Goal: Task Accomplishment & Management: Manage account settings

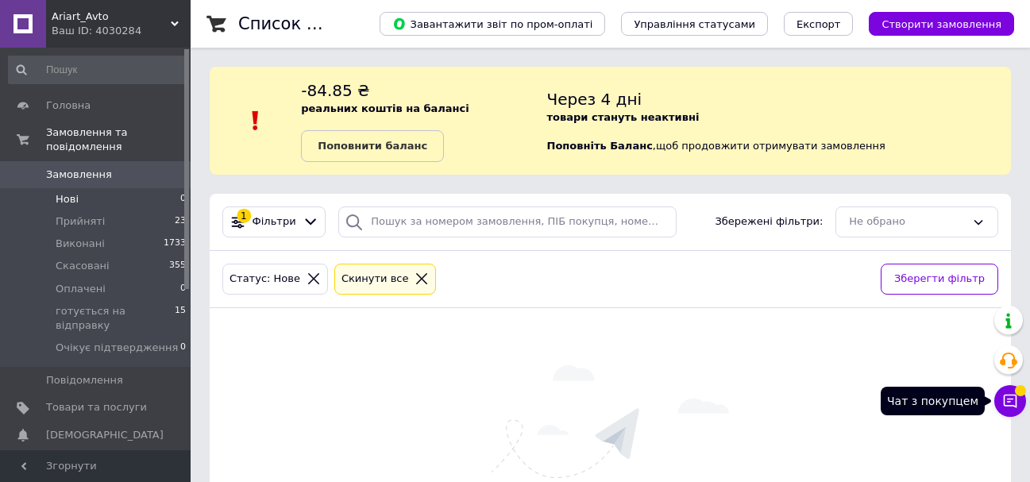
click at [1014, 405] on icon at bounding box center [1010, 401] width 16 height 16
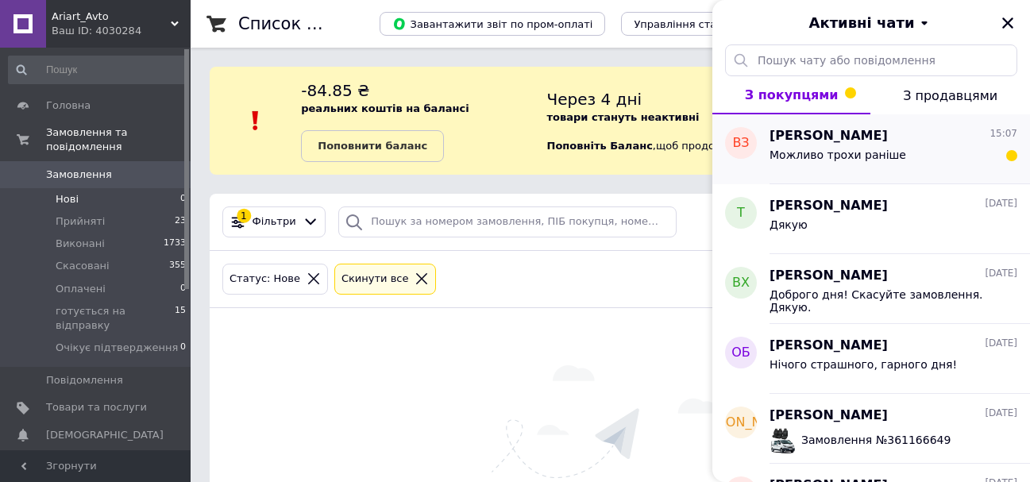
click at [911, 167] on div "Можливо трохи раніше" at bounding box center [893, 157] width 248 height 25
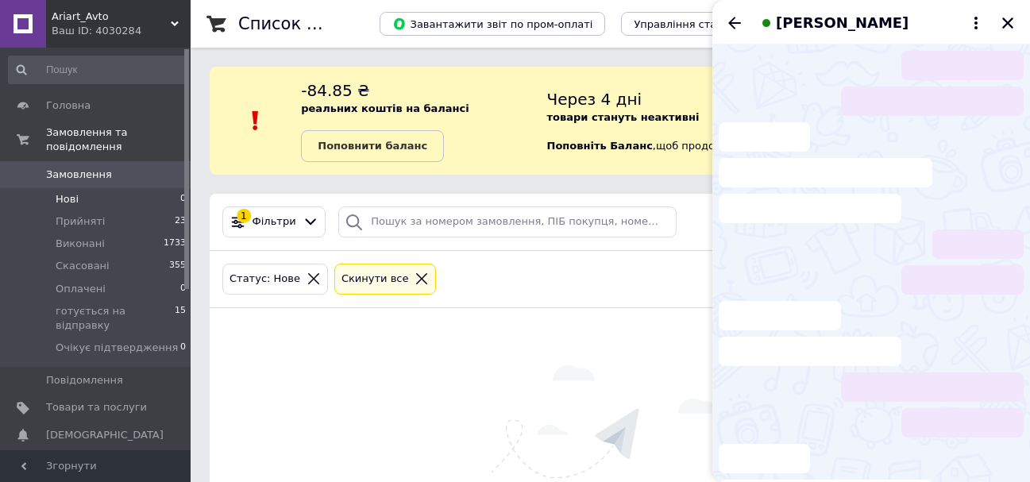
scroll to position [89, 0]
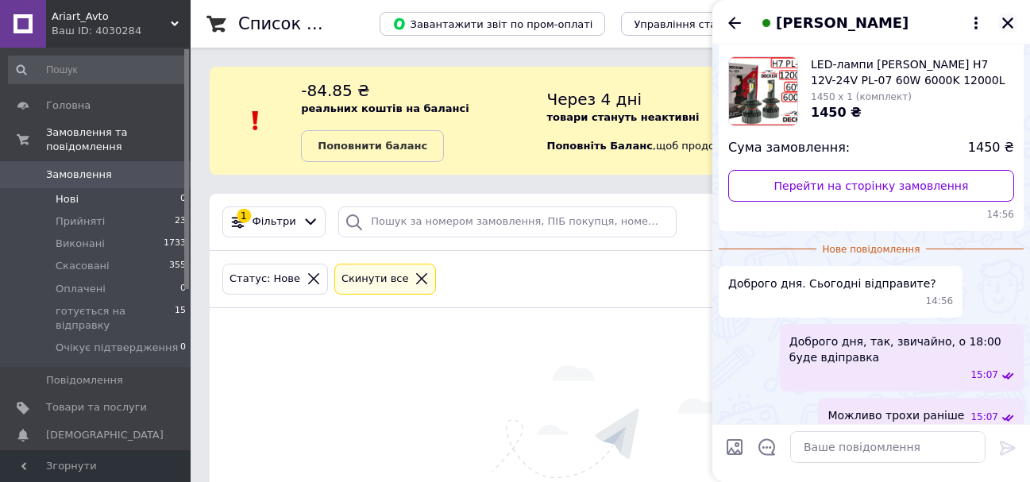
click at [1006, 21] on icon "Закрити" at bounding box center [1007, 22] width 11 height 11
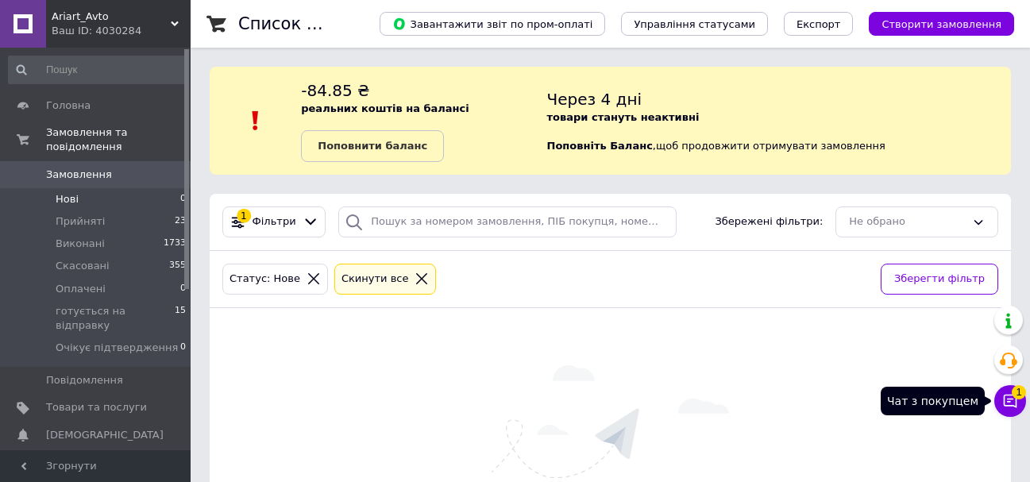
click at [1018, 398] on span "1" at bounding box center [1018, 392] width 14 height 14
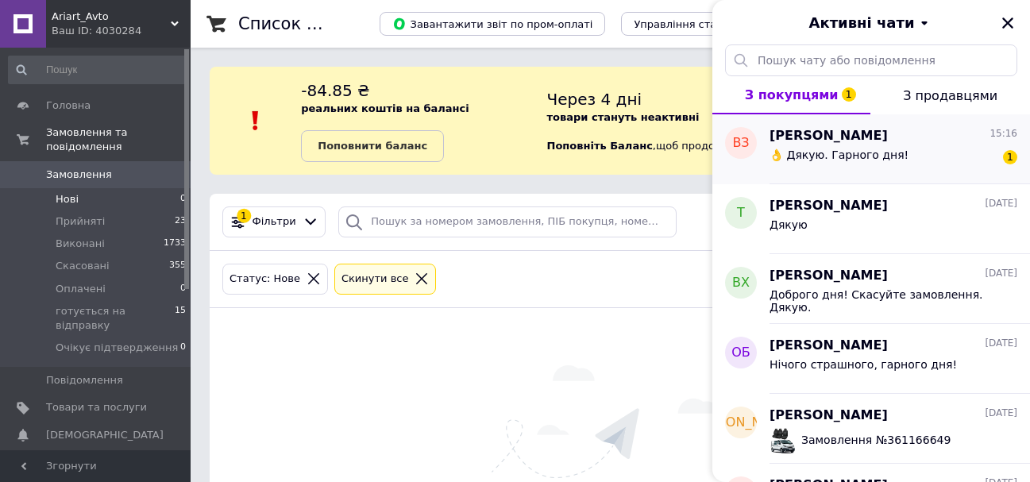
click at [868, 144] on span "[PERSON_NAME]" at bounding box center [828, 136] width 118 height 18
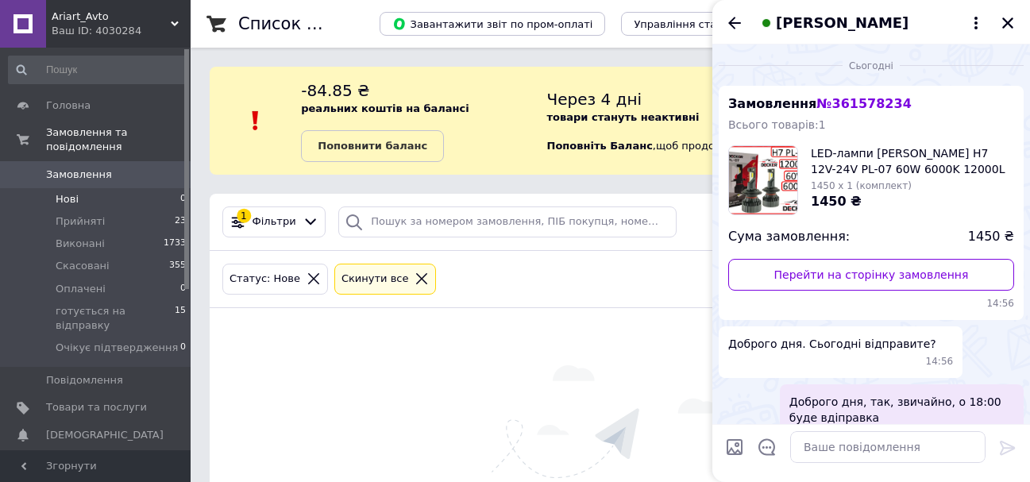
scroll to position [131, 0]
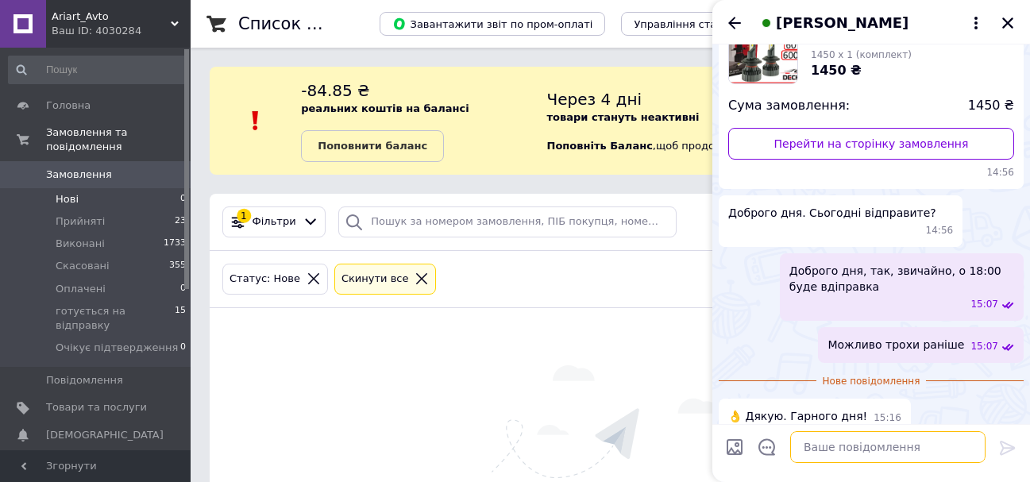
click at [821, 449] on textarea at bounding box center [887, 447] width 195 height 32
type textarea "Д"
type textarea "Вдячний і вам гарного дня !!!"
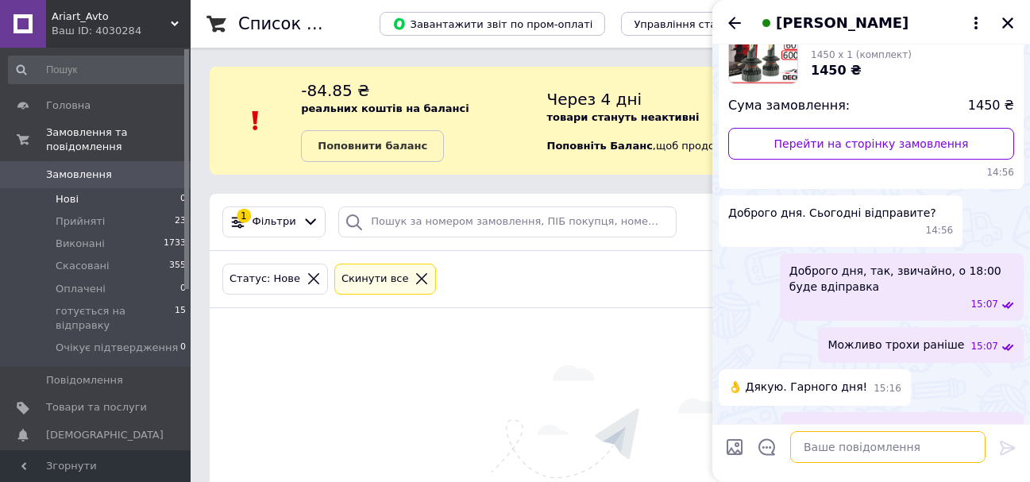
scroll to position [145, 0]
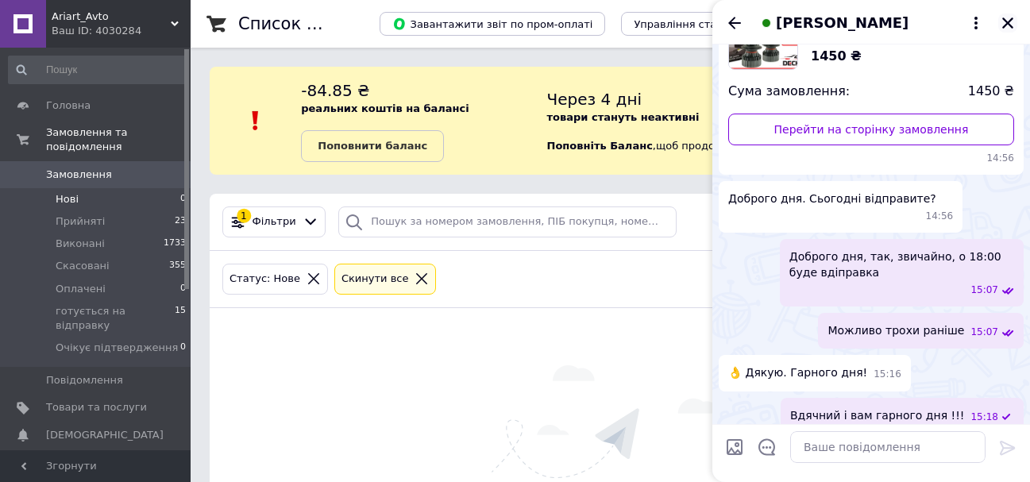
click at [1015, 21] on button "Закрити" at bounding box center [1007, 22] width 19 height 19
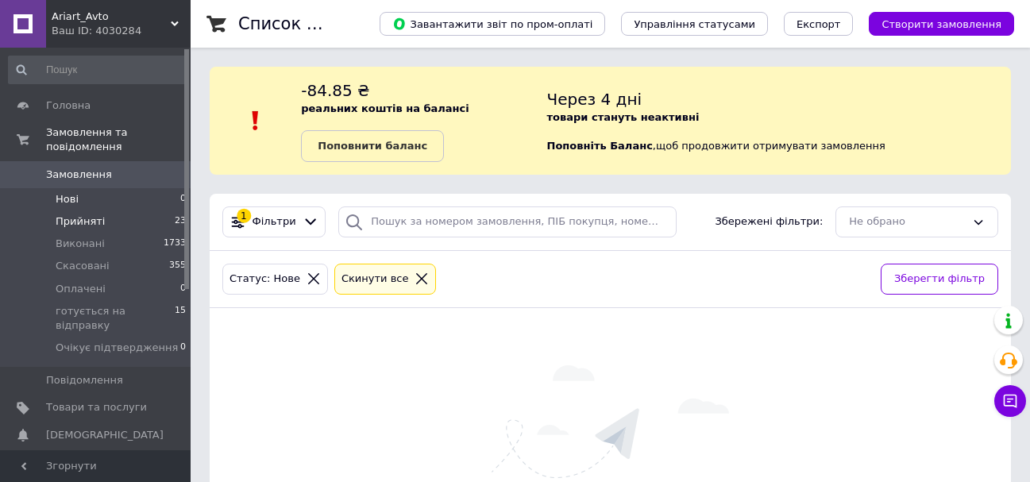
click at [141, 213] on li "Прийняті 23" at bounding box center [97, 221] width 195 height 22
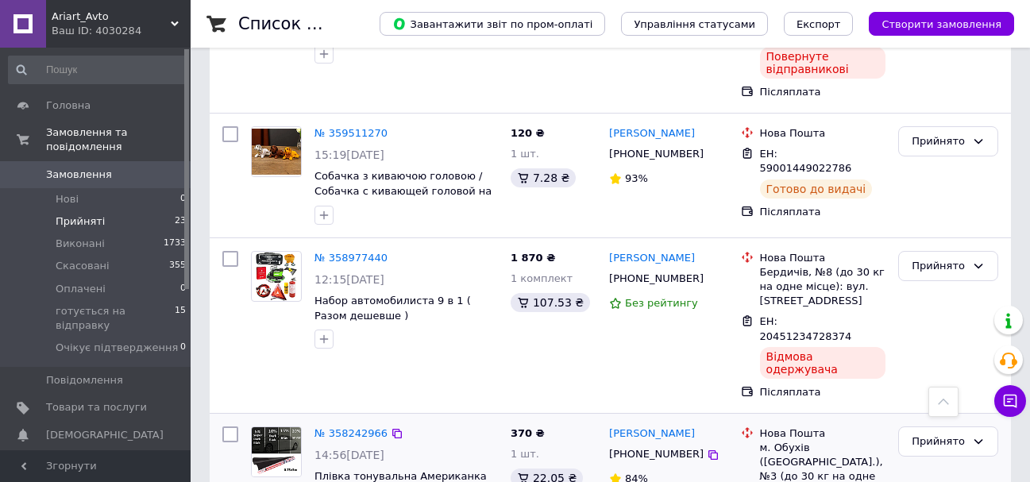
scroll to position [3466, 0]
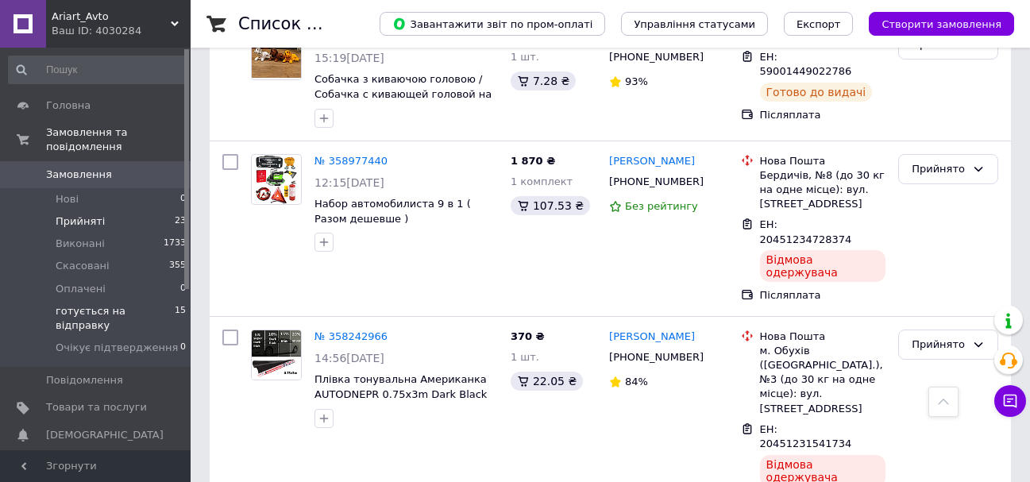
click at [129, 304] on span "готується на відправку" at bounding box center [115, 318] width 119 height 29
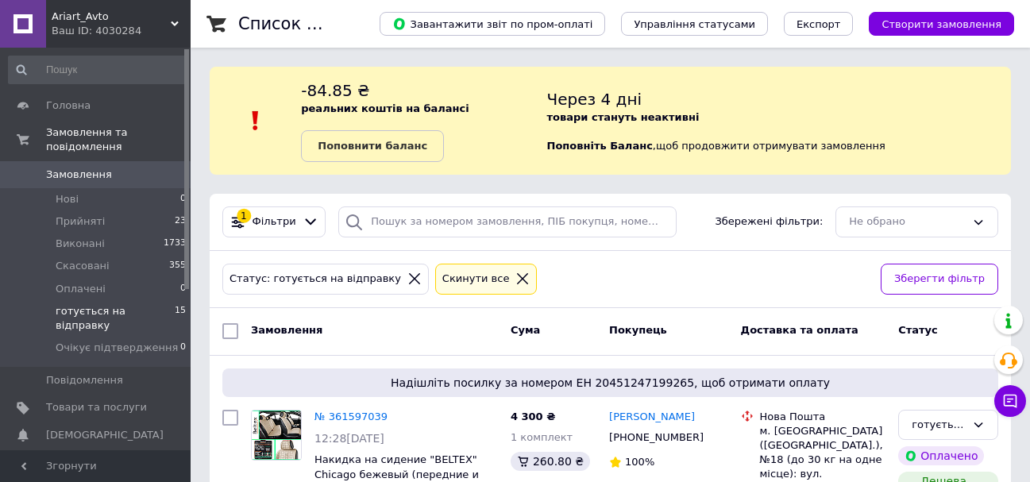
click at [90, 168] on span "Замовлення" at bounding box center [79, 175] width 66 height 14
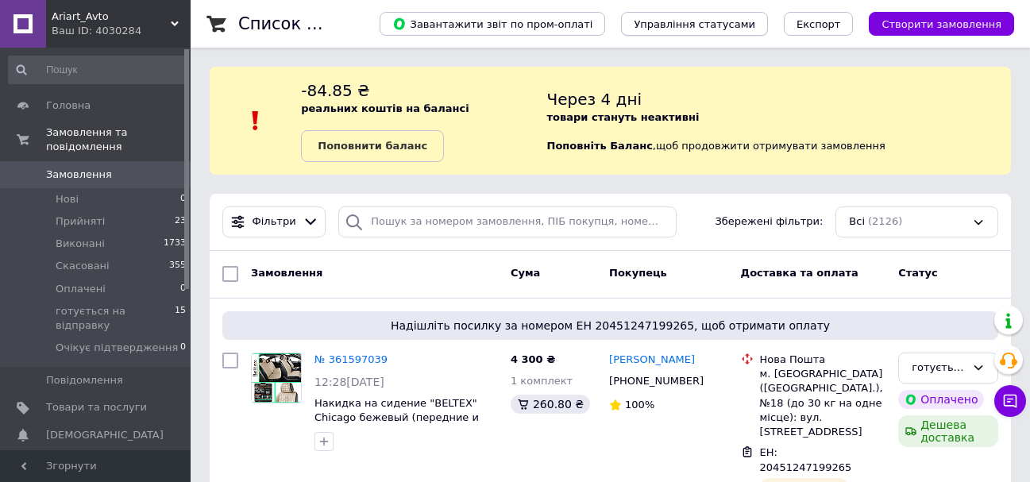
click at [753, 18] on span "Управління статусами" at bounding box center [693, 24] width 121 height 12
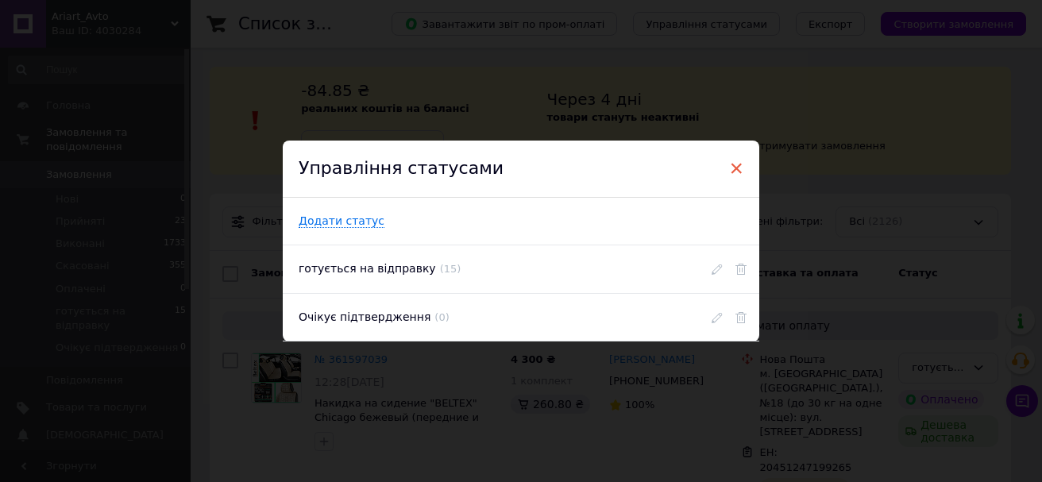
click at [733, 168] on span "×" at bounding box center [736, 168] width 14 height 27
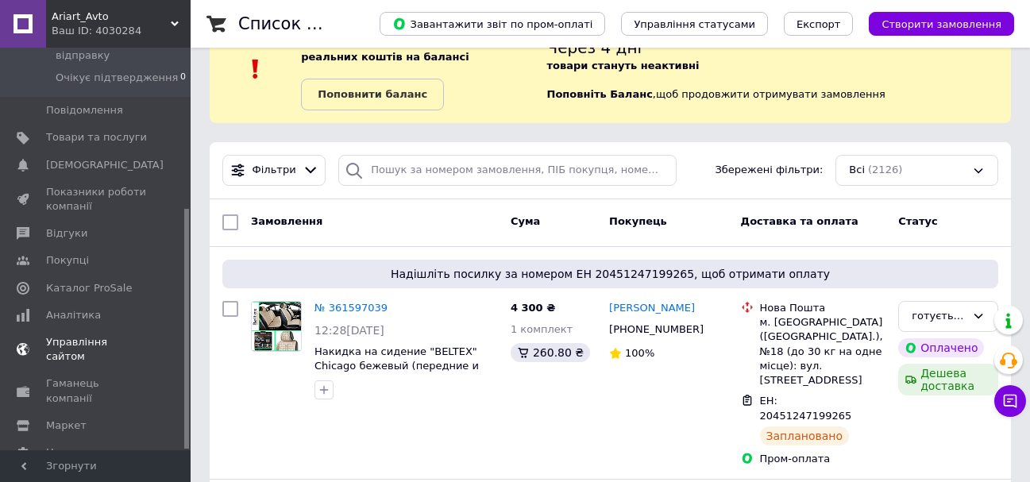
scroll to position [79, 0]
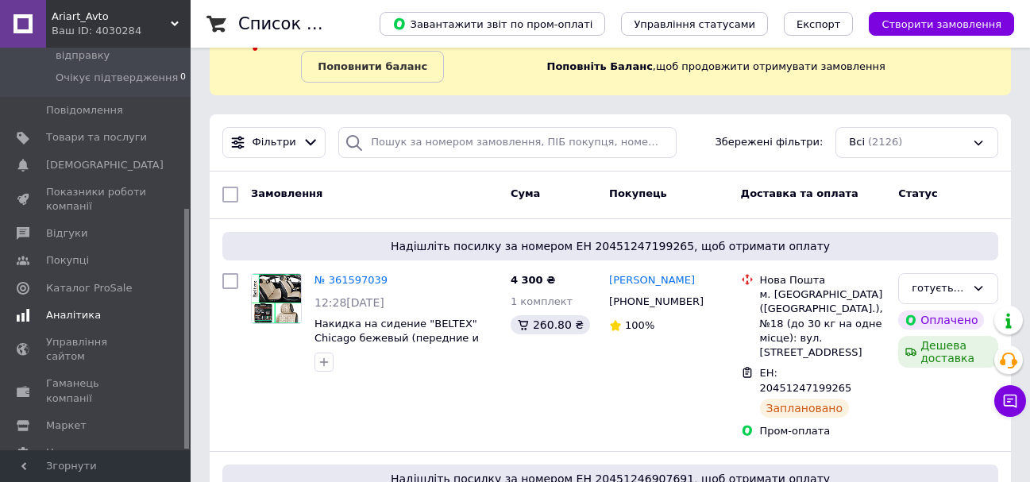
click at [67, 308] on span "Аналітика" at bounding box center [73, 315] width 55 height 14
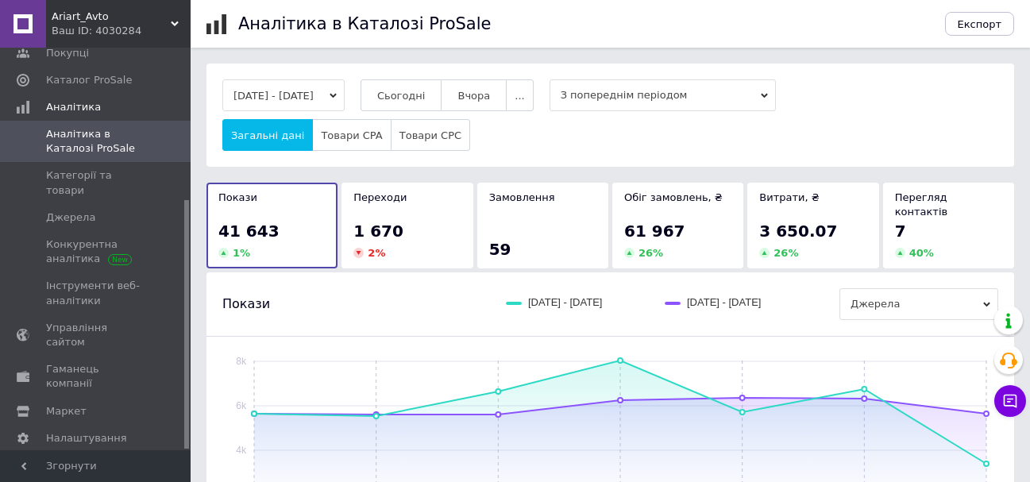
click at [327, 84] on button "06.09.2025 - 12.09.2025" at bounding box center [283, 95] width 122 height 32
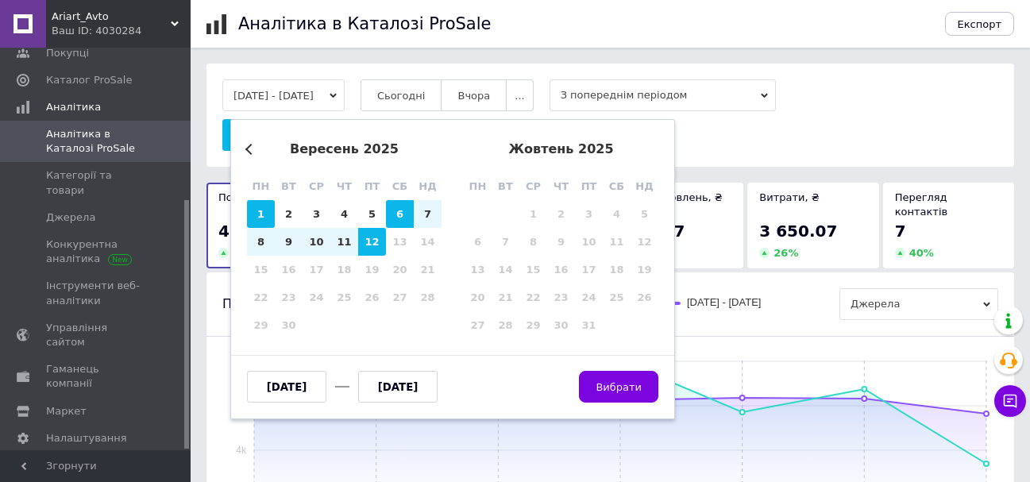
click at [252, 214] on div "1" at bounding box center [261, 214] width 28 height 28
type input "01.09.2025"
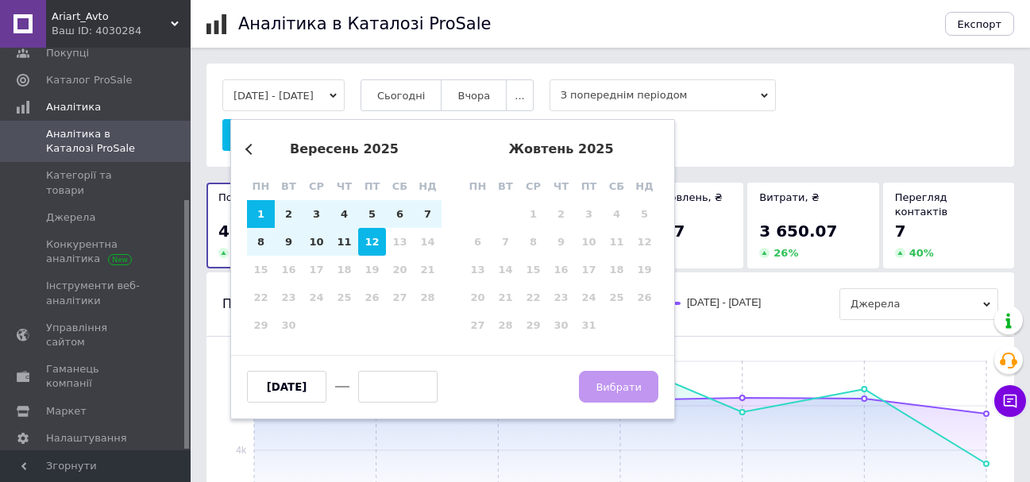
click at [361, 245] on div "12" at bounding box center [372, 242] width 28 height 28
type input "12.09.2025"
click at [629, 386] on span "Вибрати" at bounding box center [618, 387] width 46 height 12
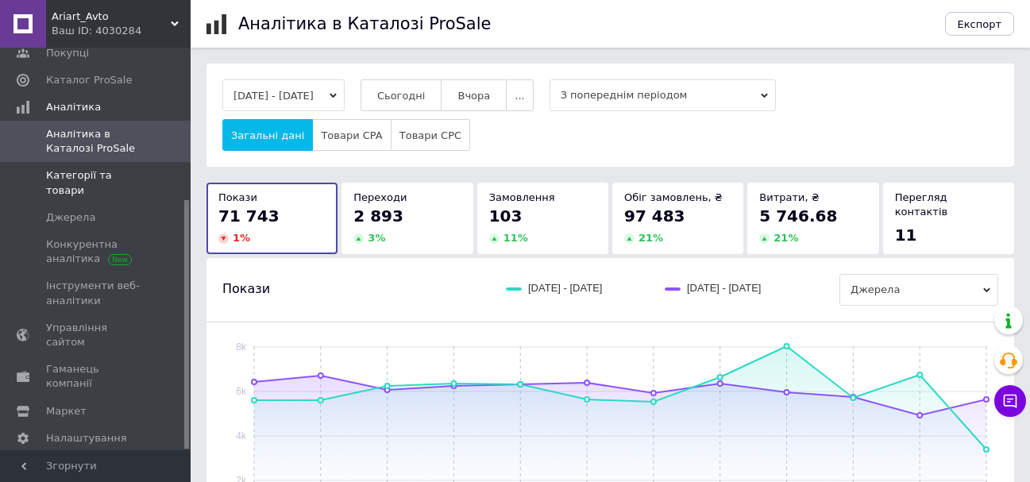
click at [94, 187] on link "Категорії та товари" at bounding box center [97, 182] width 195 height 41
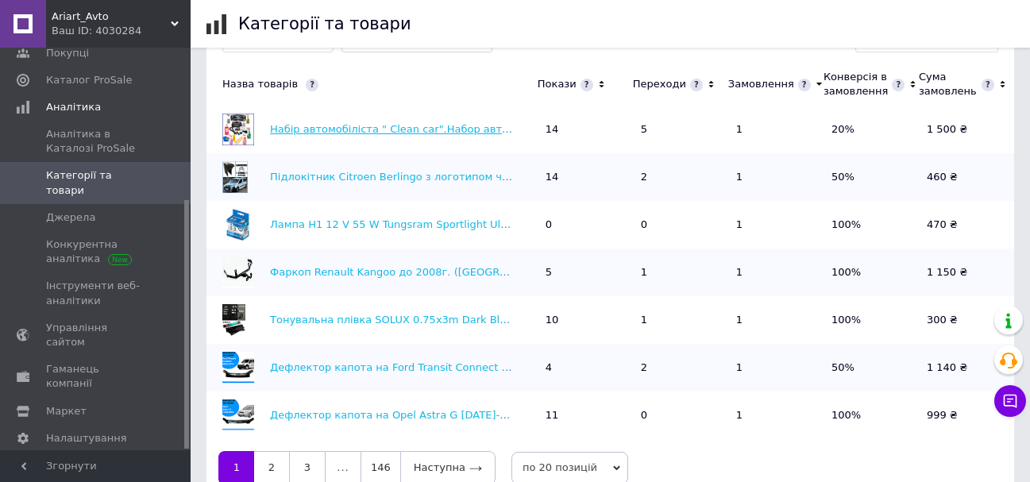
scroll to position [553, 0]
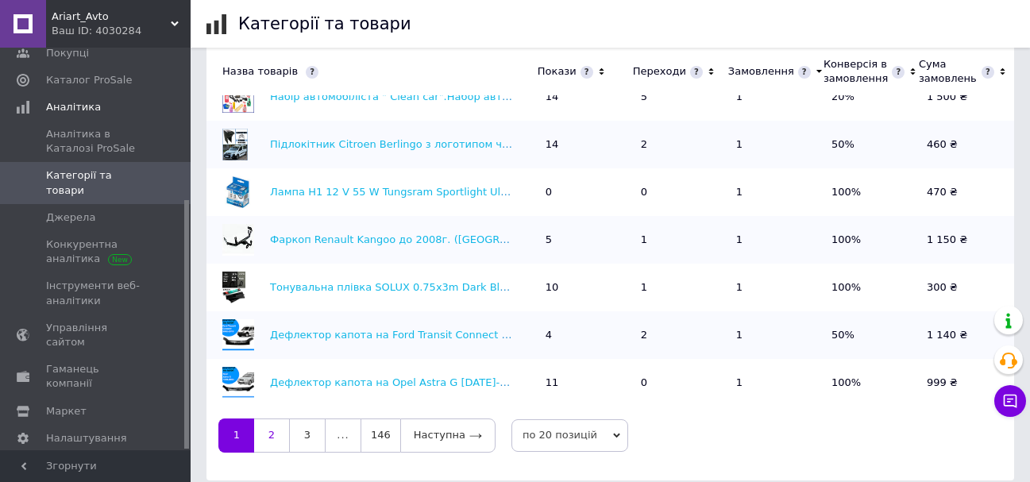
click at [260, 418] on link "2" at bounding box center [271, 434] width 35 height 33
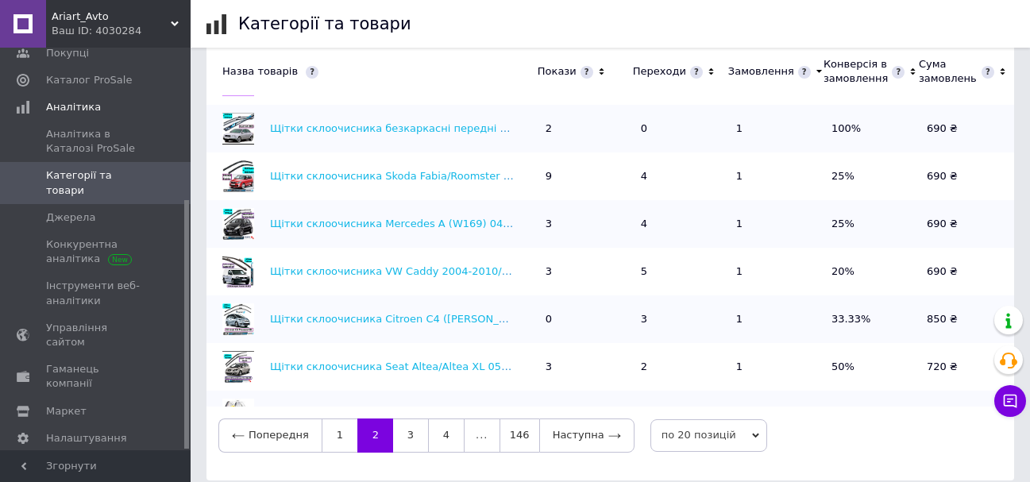
scroll to position [0, 0]
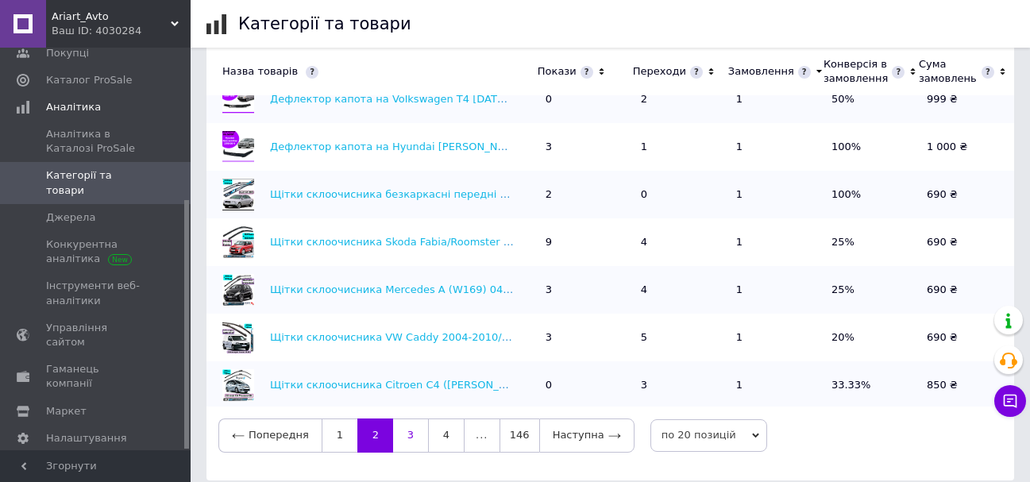
click at [405, 430] on link "3" at bounding box center [410, 434] width 35 height 33
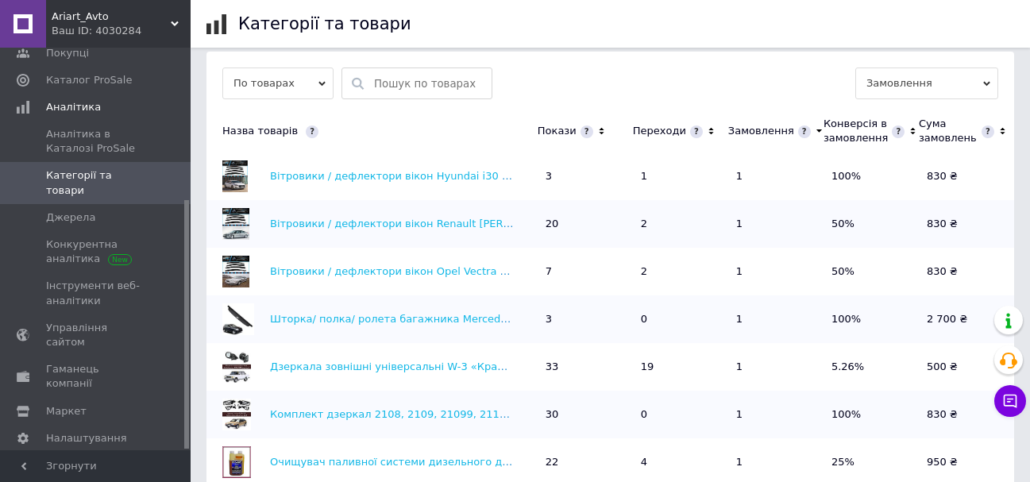
scroll to position [553, 0]
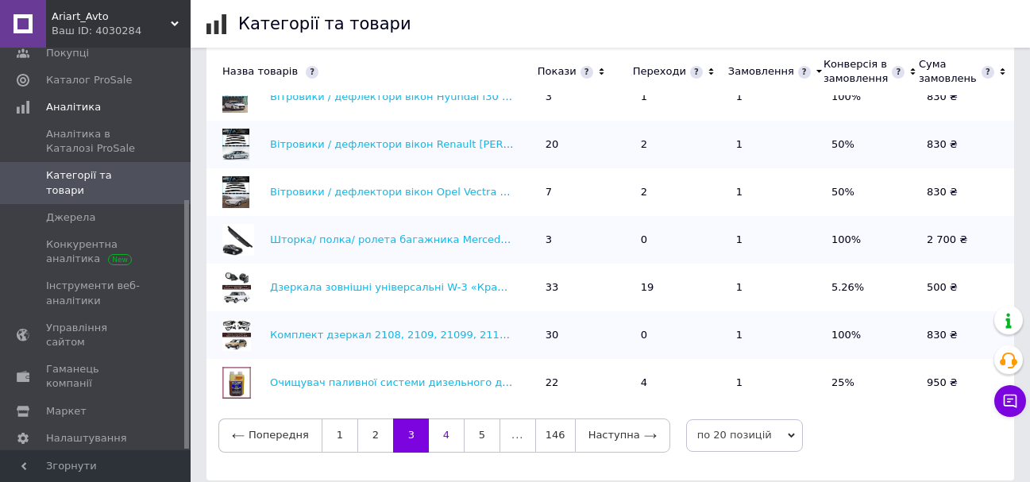
click at [442, 418] on link "4" at bounding box center [446, 434] width 35 height 33
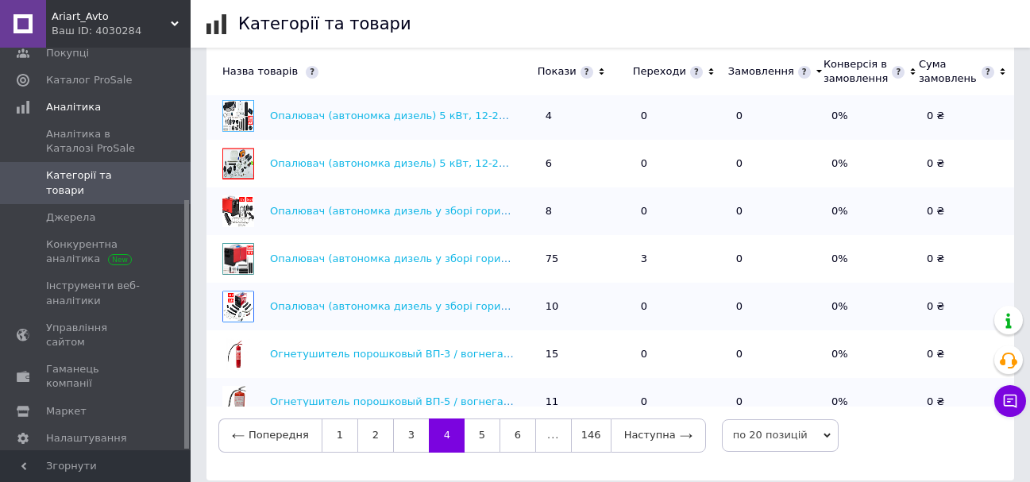
scroll to position [145, 0]
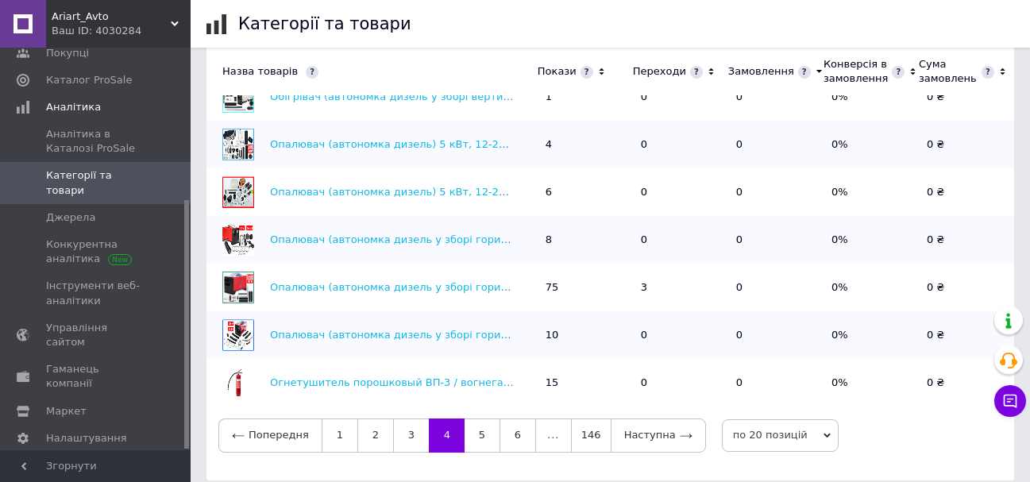
drag, startPoint x: 479, startPoint y: 268, endPoint x: 551, endPoint y: 7, distance: 270.0
click at [551, 7] on div "Категорії та товари" at bounding box center [625, 24] width 775 height 48
drag, startPoint x: 461, startPoint y: 279, endPoint x: 443, endPoint y: 265, distance: 22.7
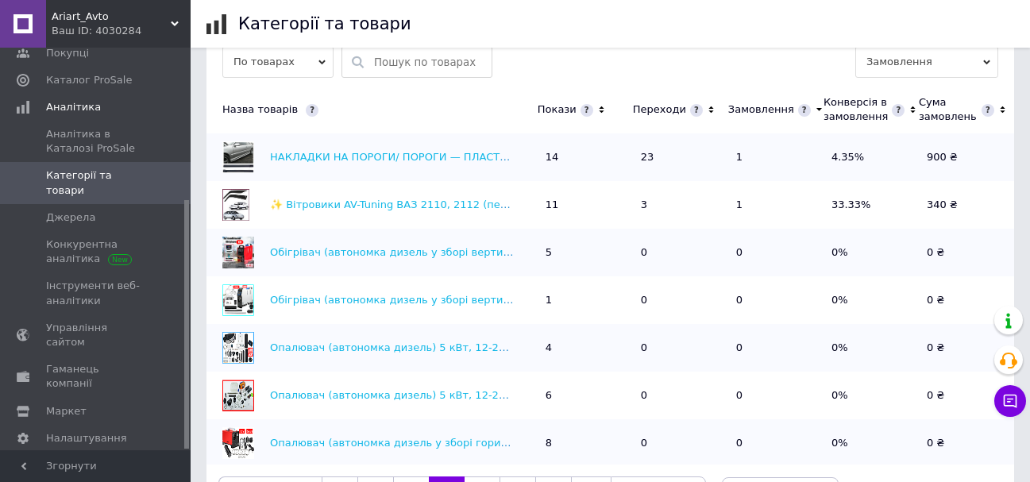
scroll to position [553, 0]
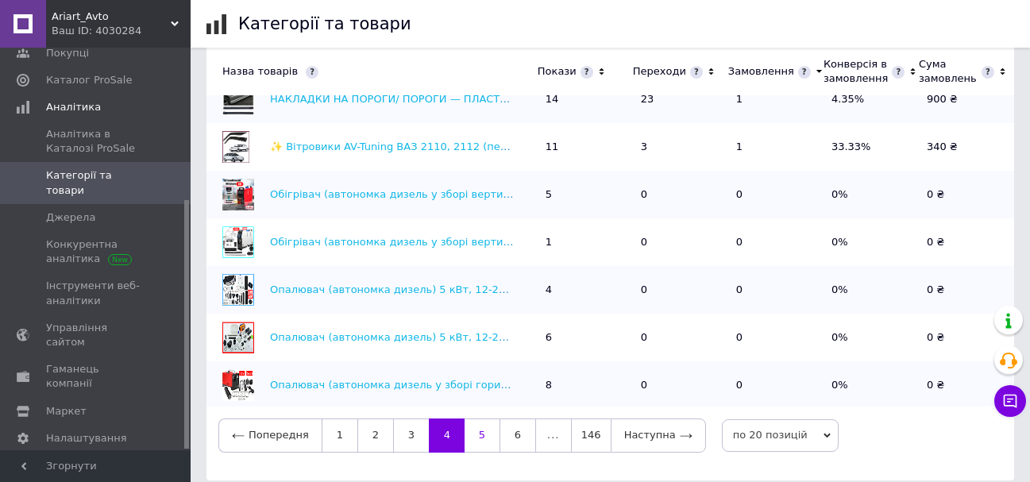
click at [487, 418] on link "5" at bounding box center [481, 434] width 35 height 33
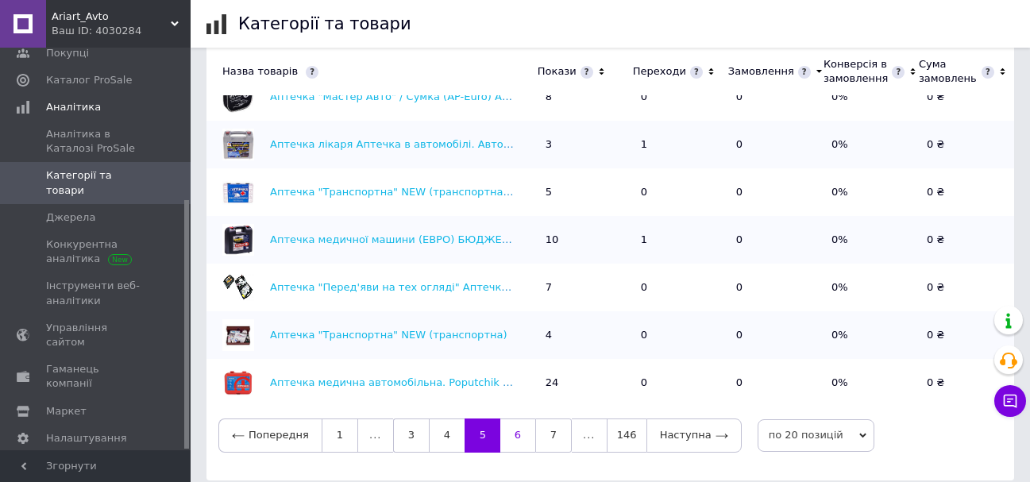
click at [524, 418] on link "6" at bounding box center [517, 434] width 35 height 33
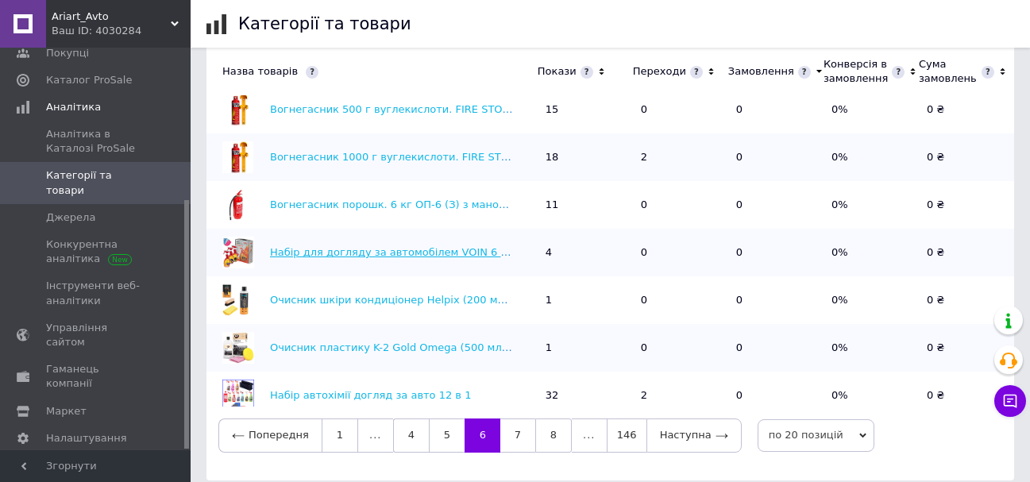
scroll to position [238, 0]
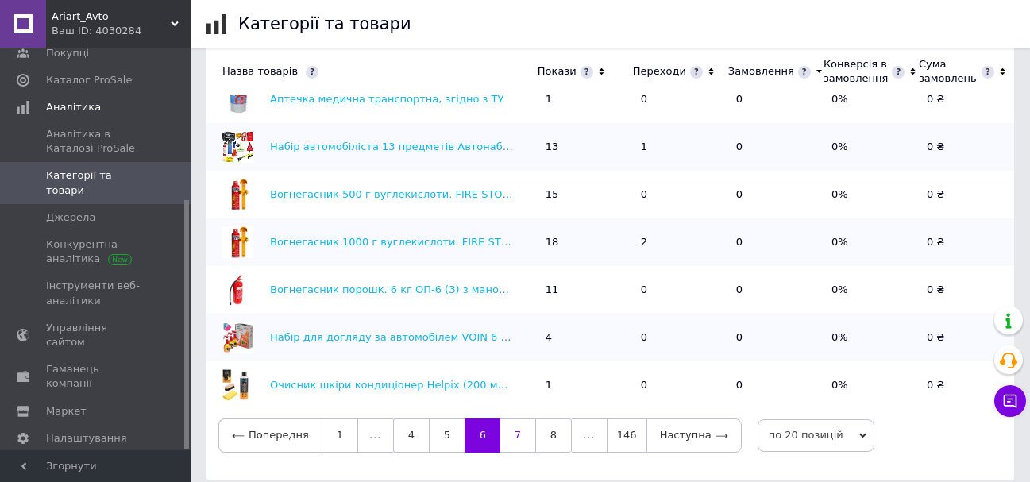
click at [516, 421] on link "7" at bounding box center [517, 434] width 35 height 33
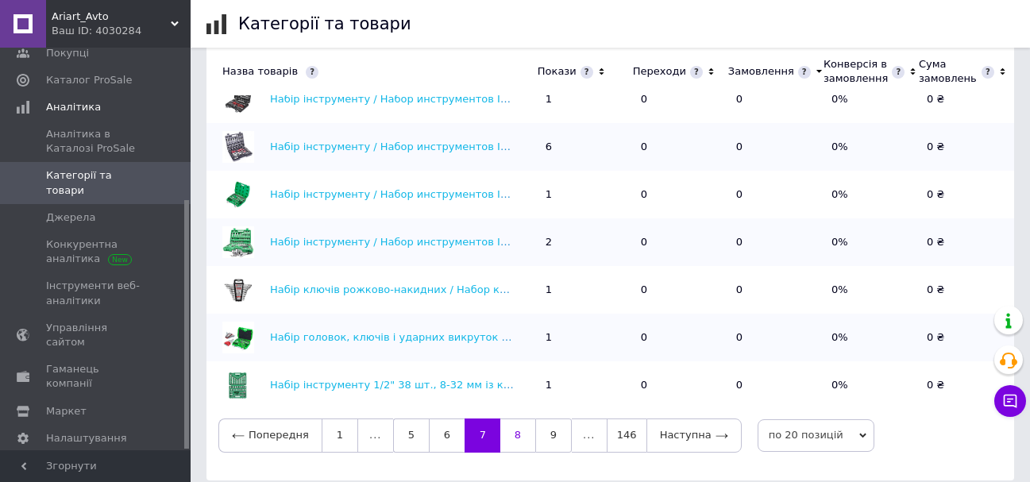
click at [515, 418] on link "8" at bounding box center [517, 434] width 35 height 33
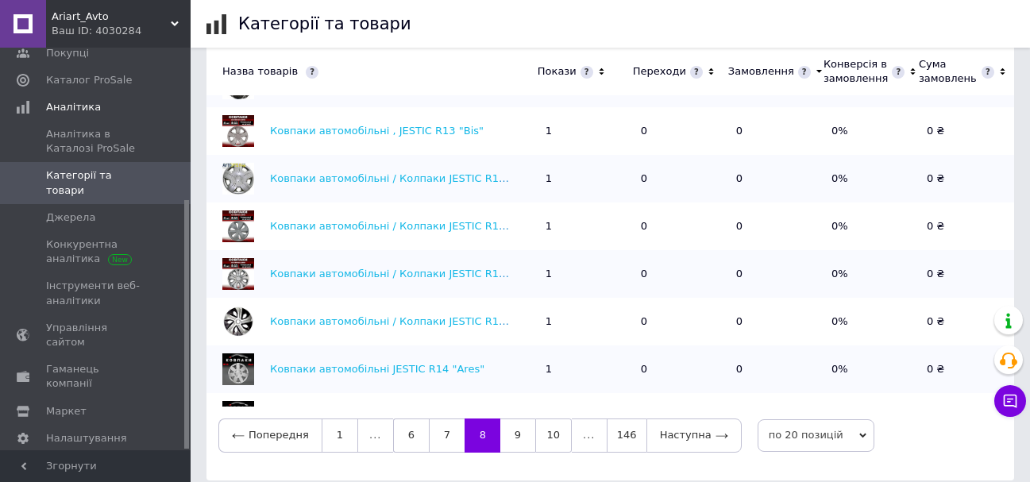
scroll to position [622, 0]
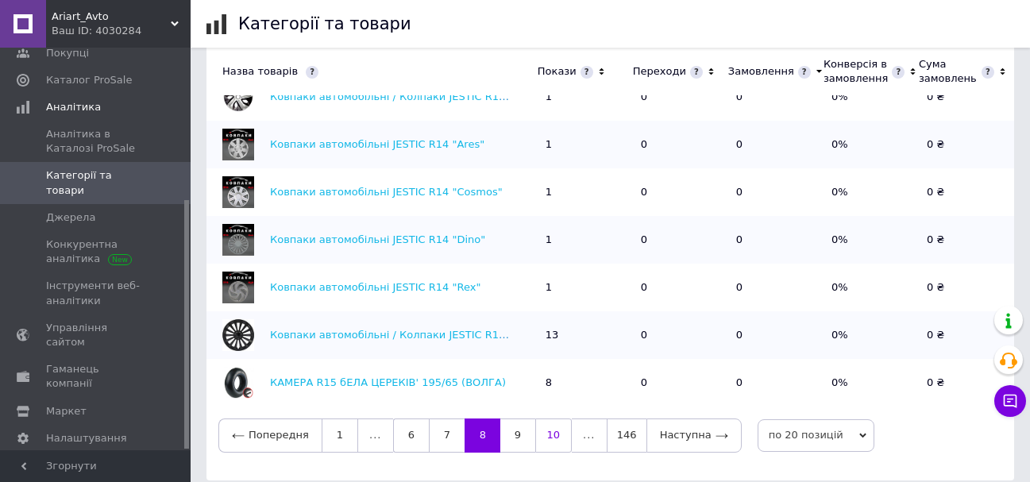
click at [510, 418] on link "9" at bounding box center [517, 434] width 35 height 33
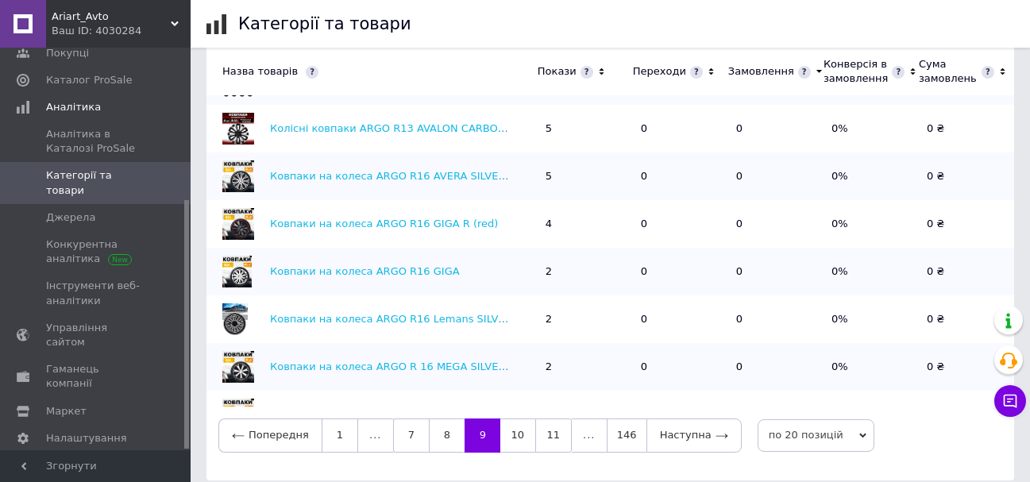
scroll to position [0, 0]
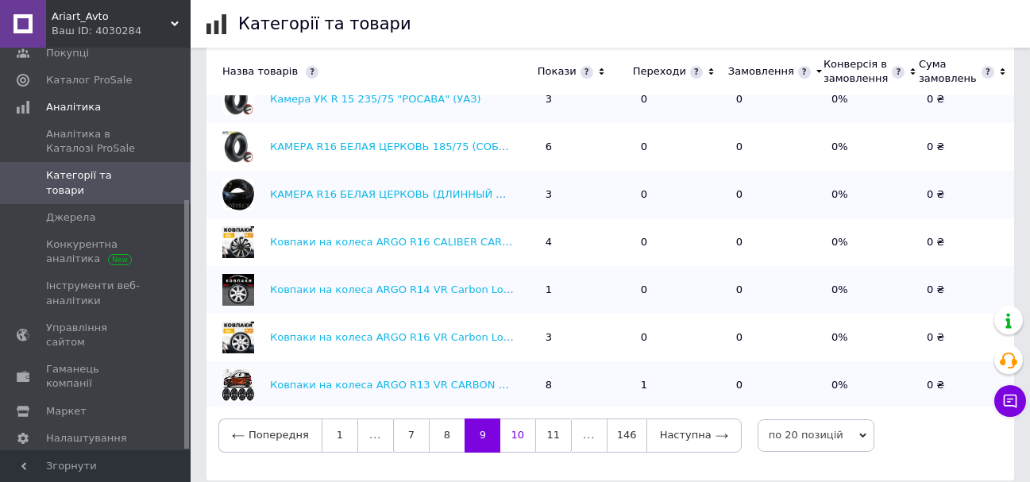
click at [500, 429] on link "10" at bounding box center [517, 434] width 35 height 33
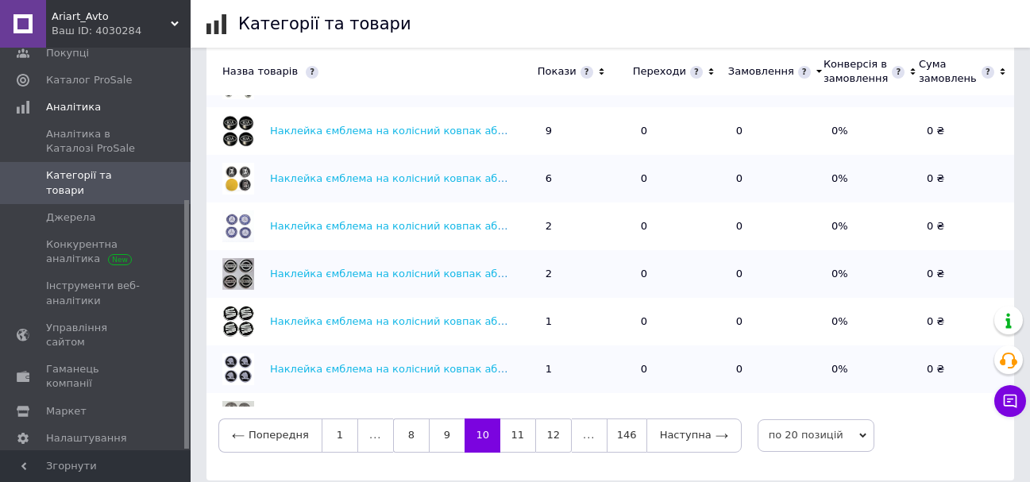
scroll to position [622, 0]
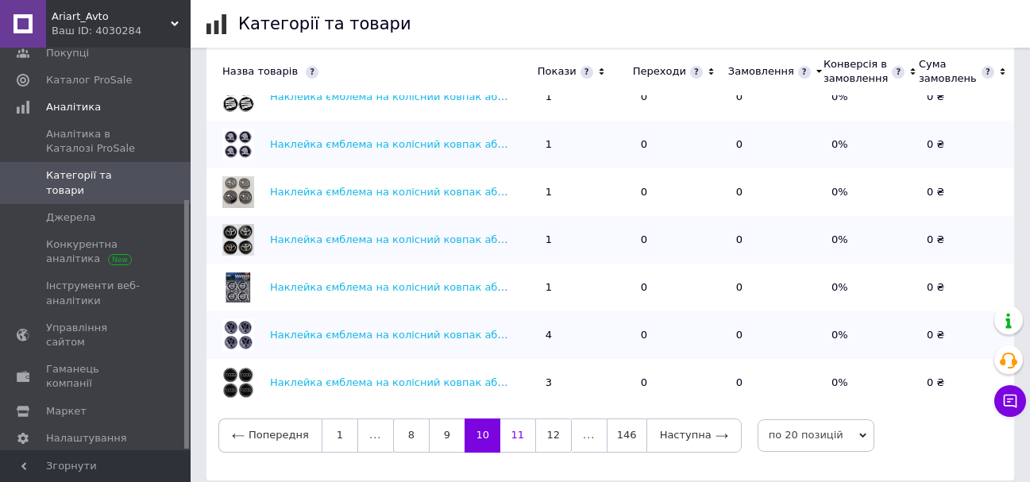
click at [506, 424] on link "11" at bounding box center [517, 434] width 35 height 33
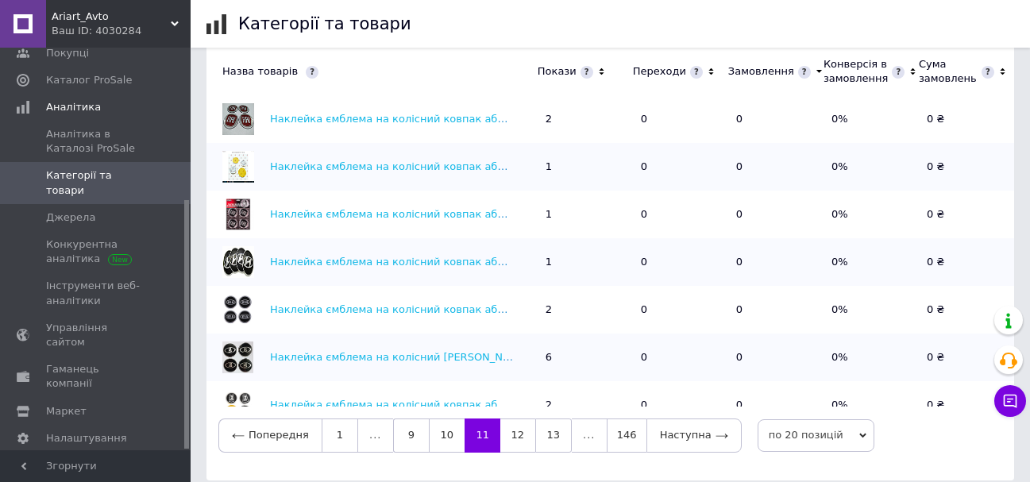
scroll to position [0, 0]
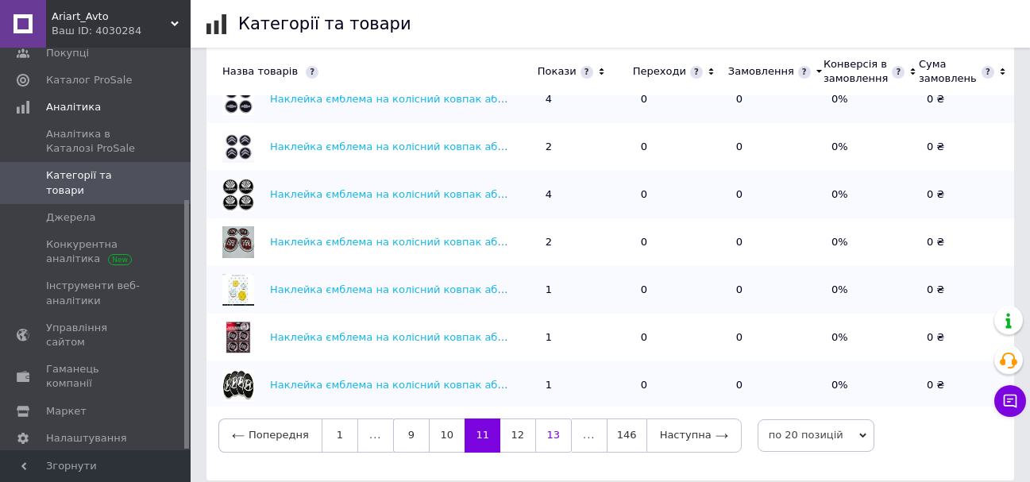
click at [514, 418] on link "12" at bounding box center [517, 434] width 35 height 33
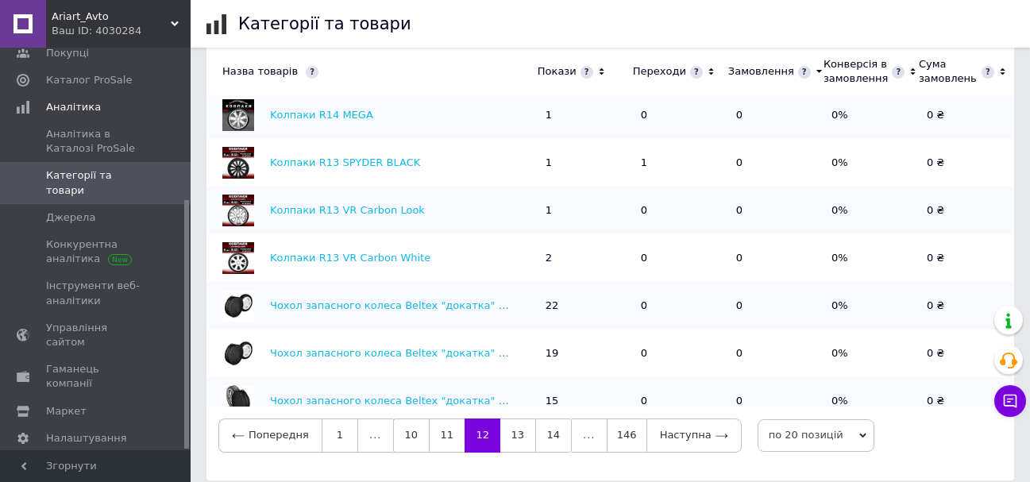
scroll to position [622, 0]
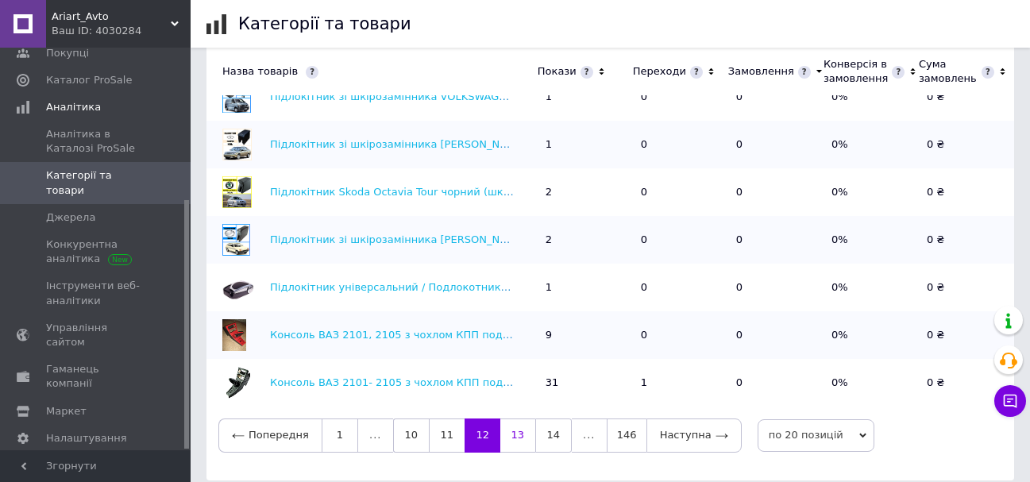
click at [506, 428] on link "13" at bounding box center [517, 434] width 35 height 33
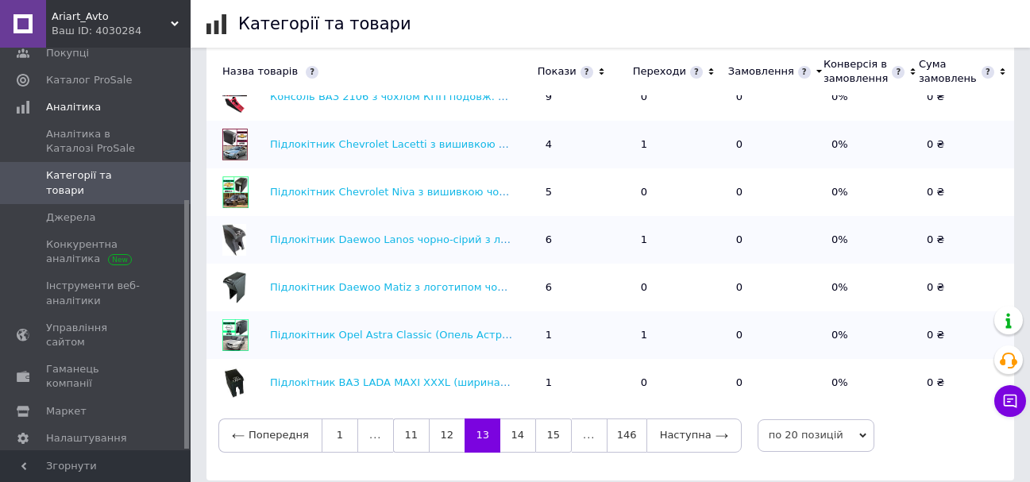
scroll to position [0, 0]
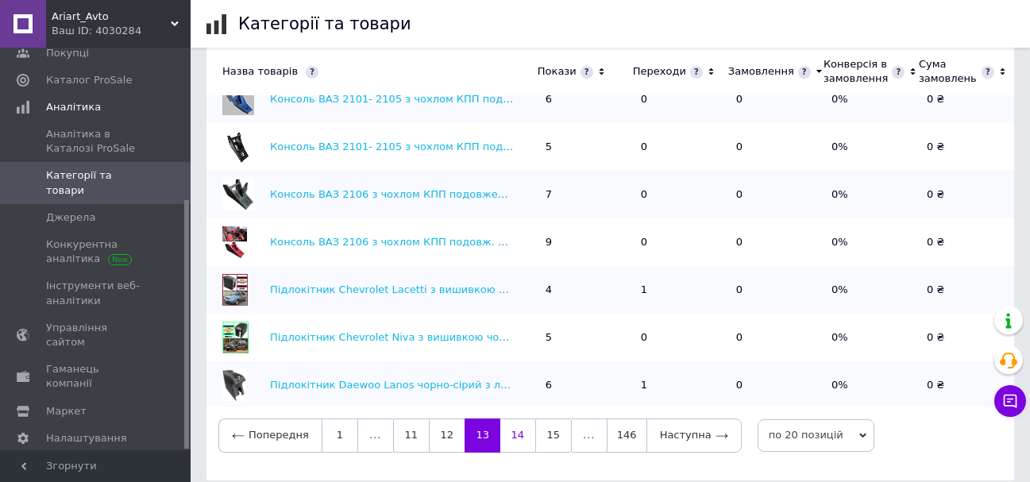
click at [500, 426] on link "14" at bounding box center [517, 434] width 35 height 33
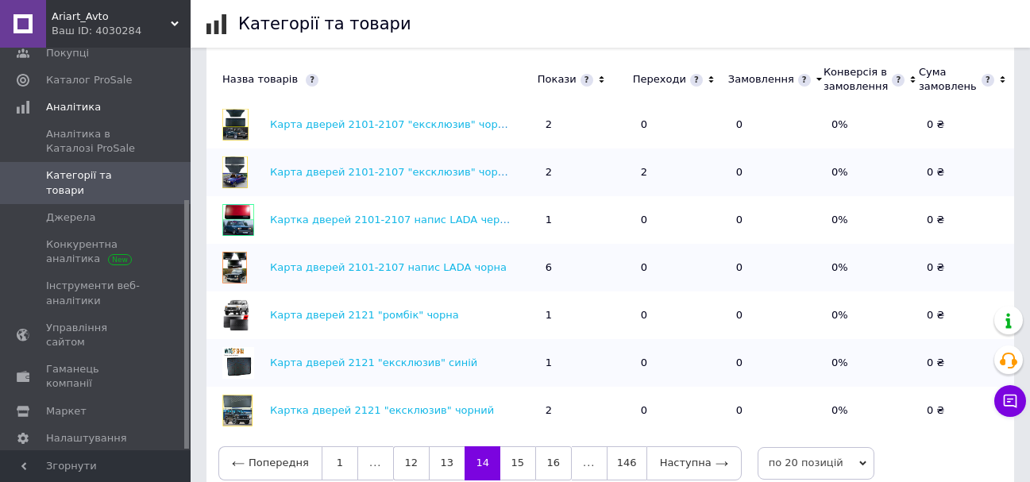
scroll to position [553, 0]
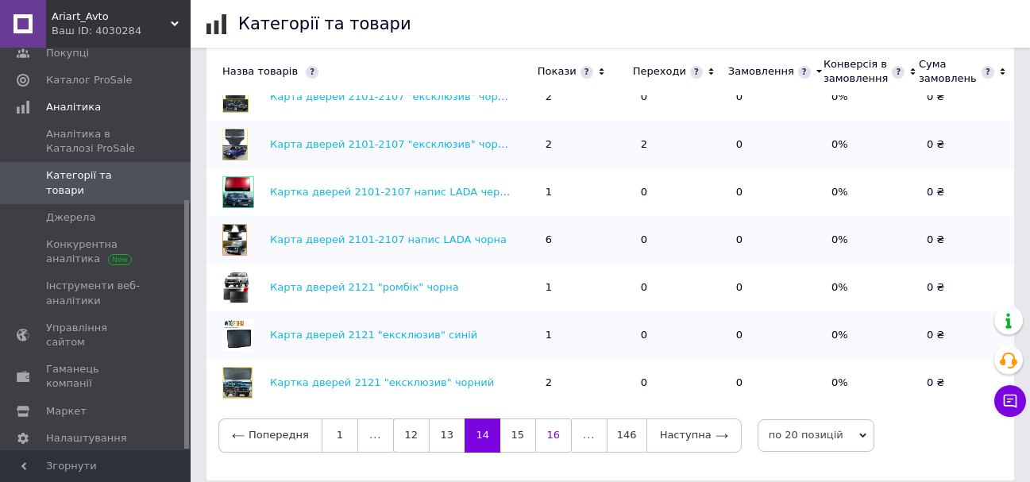
click at [508, 418] on link "15" at bounding box center [517, 434] width 35 height 33
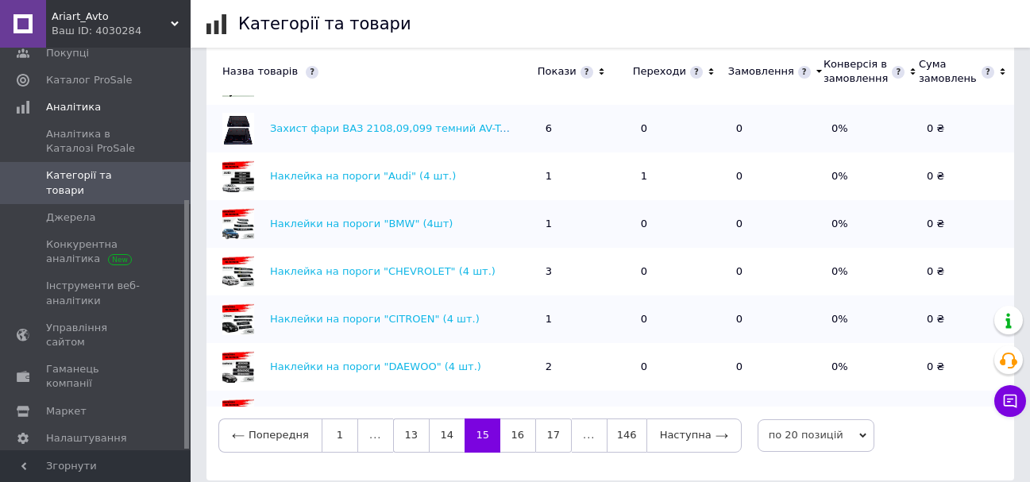
scroll to position [0, 0]
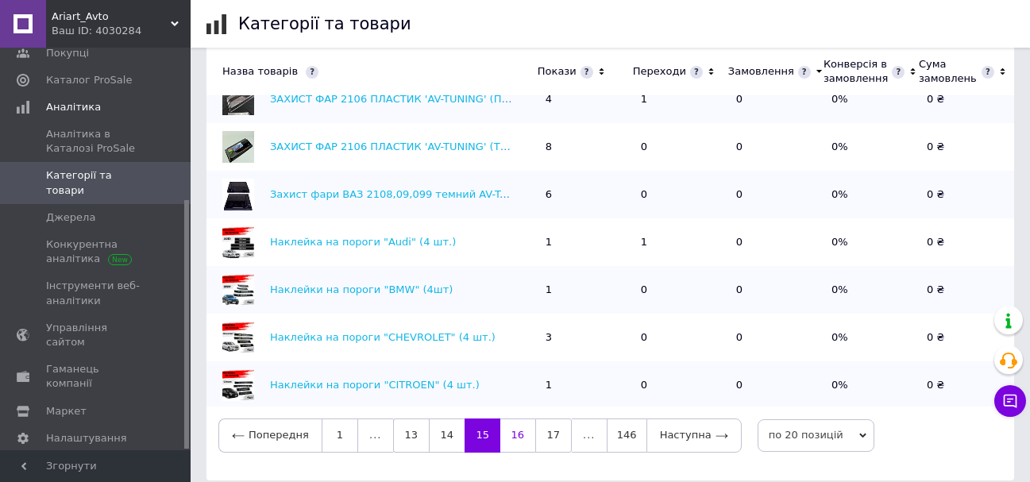
click at [500, 422] on link "16" at bounding box center [517, 434] width 35 height 33
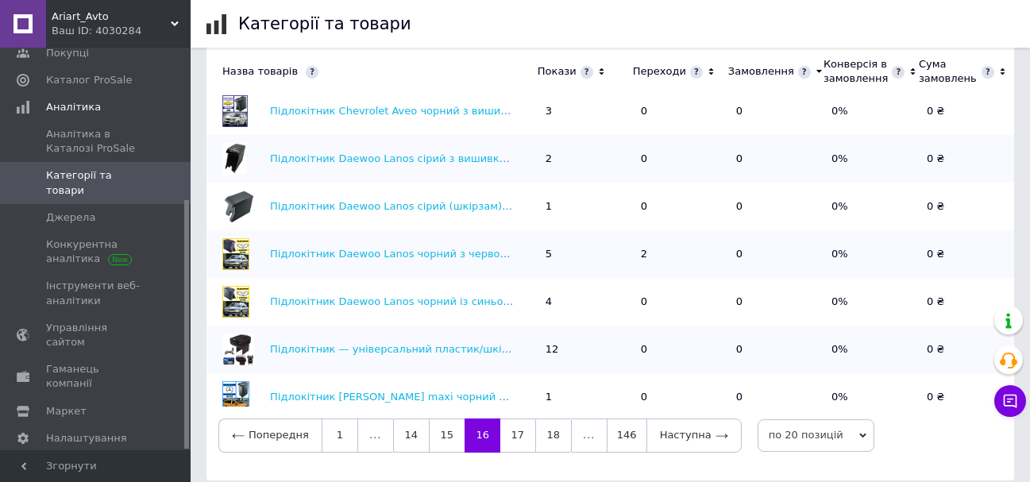
scroll to position [622, 0]
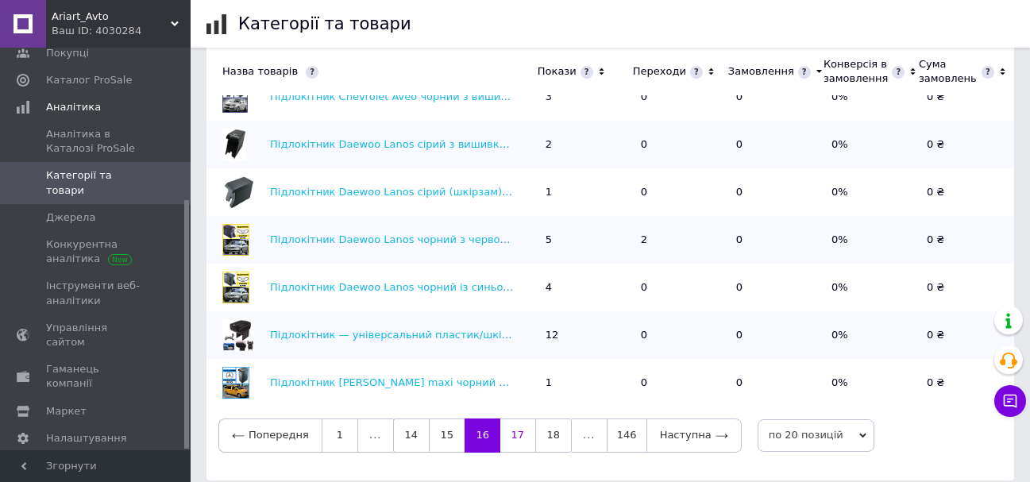
click at [504, 426] on link "17" at bounding box center [517, 434] width 35 height 33
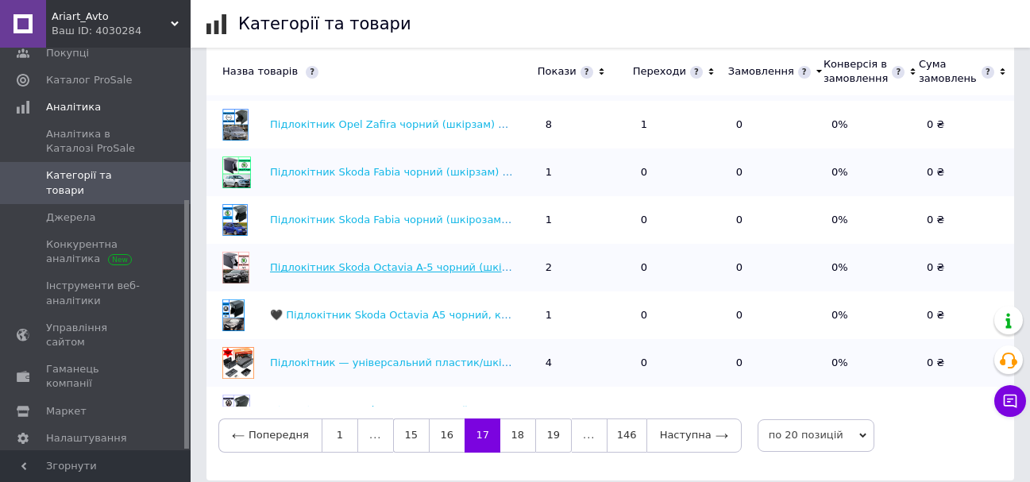
scroll to position [0, 0]
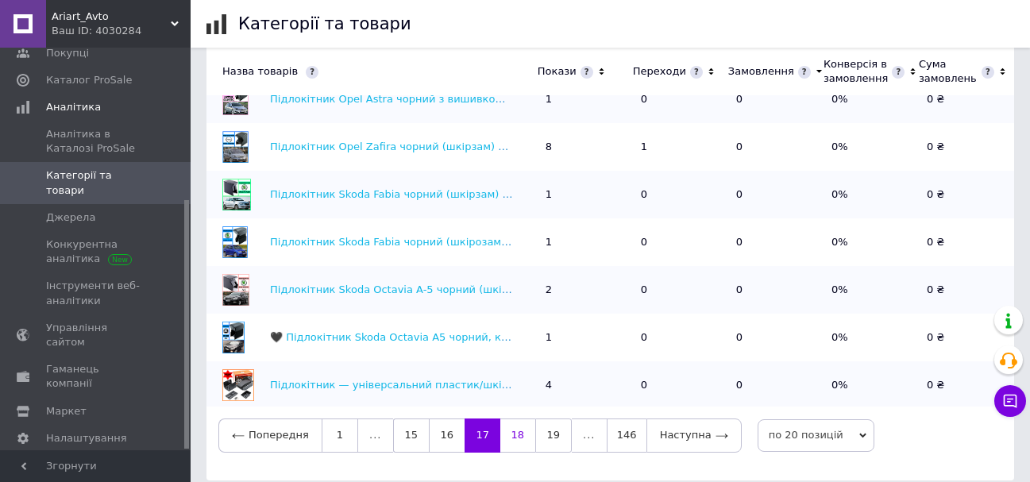
click at [514, 418] on link "18" at bounding box center [517, 434] width 35 height 33
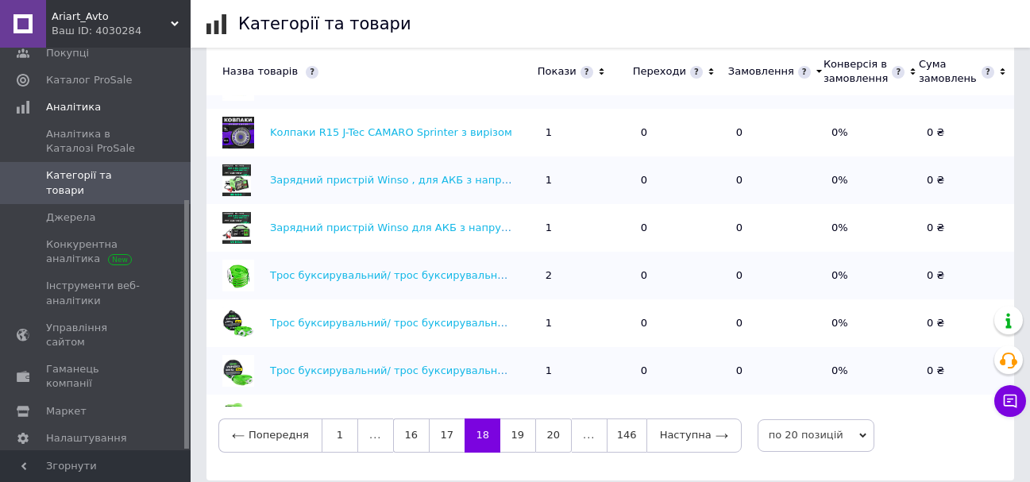
scroll to position [622, 0]
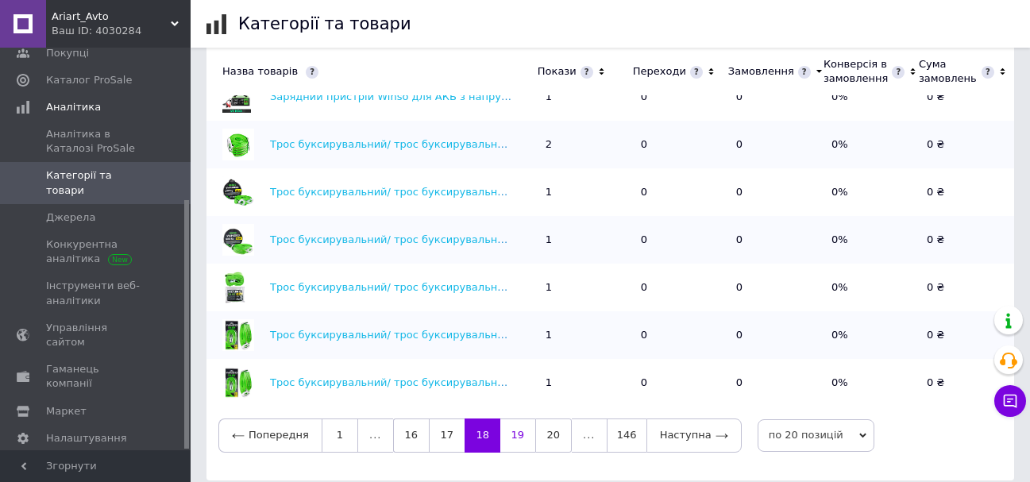
click at [501, 422] on link "19" at bounding box center [517, 434] width 35 height 33
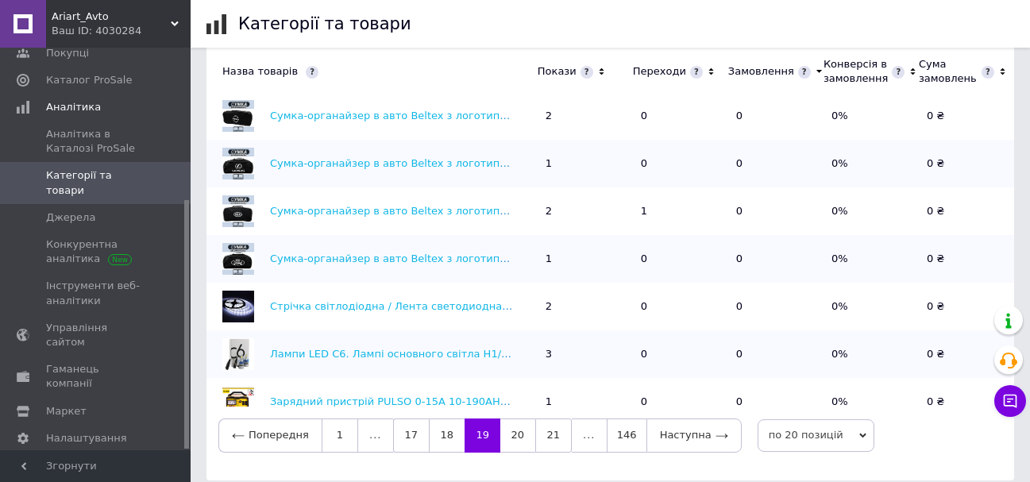
scroll to position [0, 0]
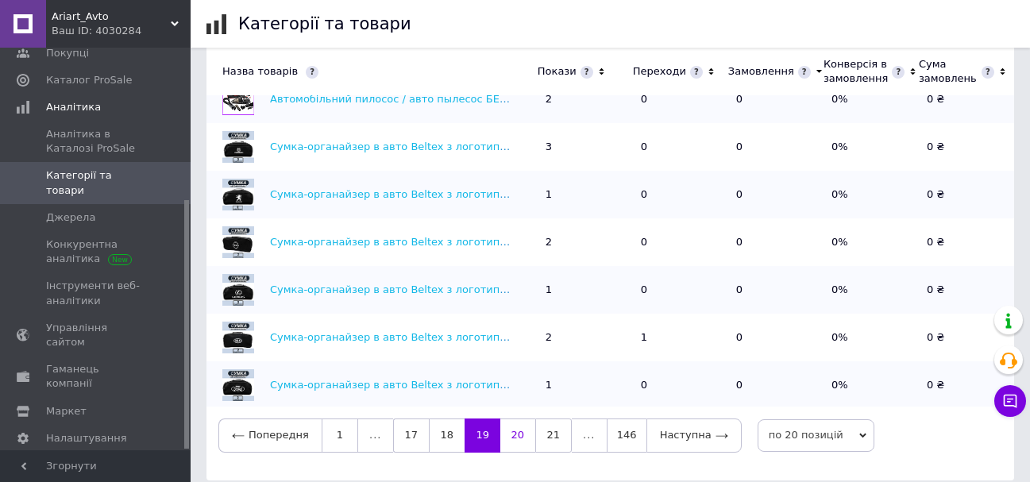
click at [515, 418] on link "20" at bounding box center [517, 434] width 35 height 33
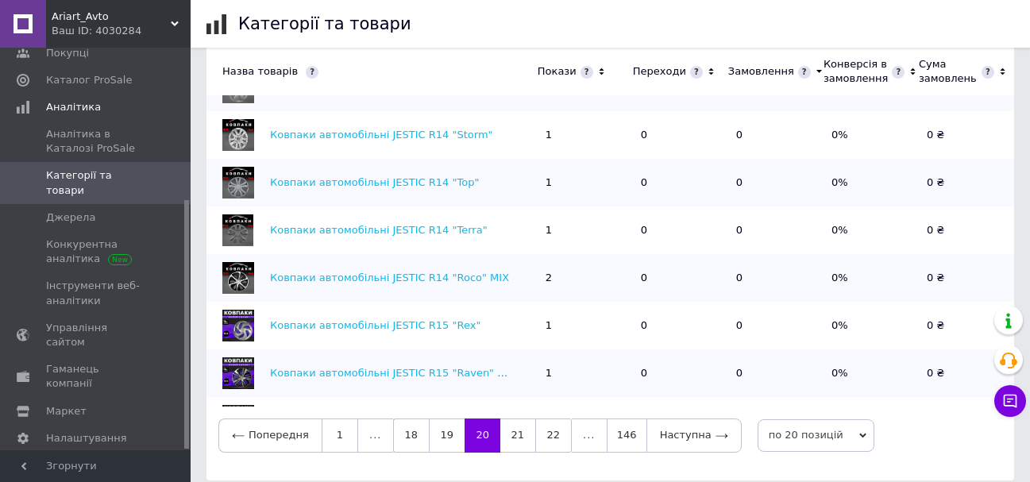
scroll to position [622, 0]
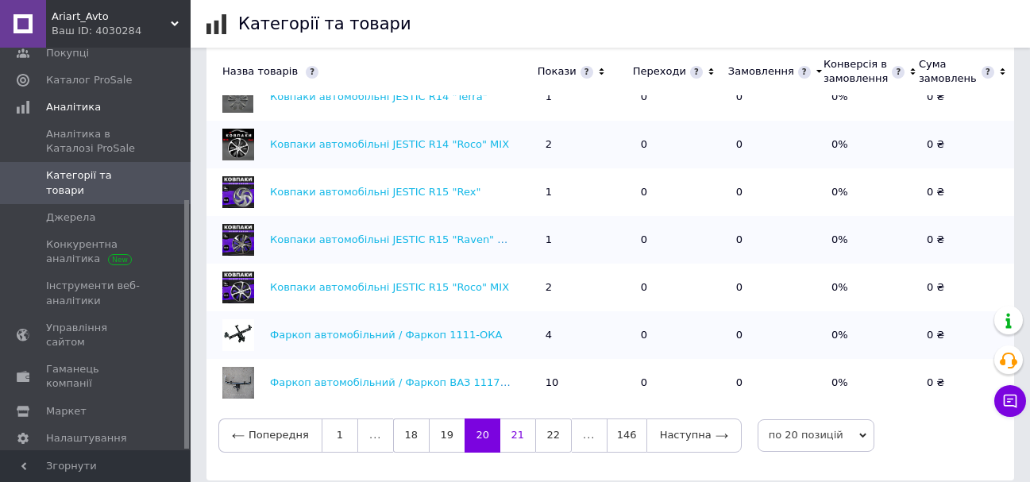
click at [508, 426] on link "21" at bounding box center [517, 434] width 35 height 33
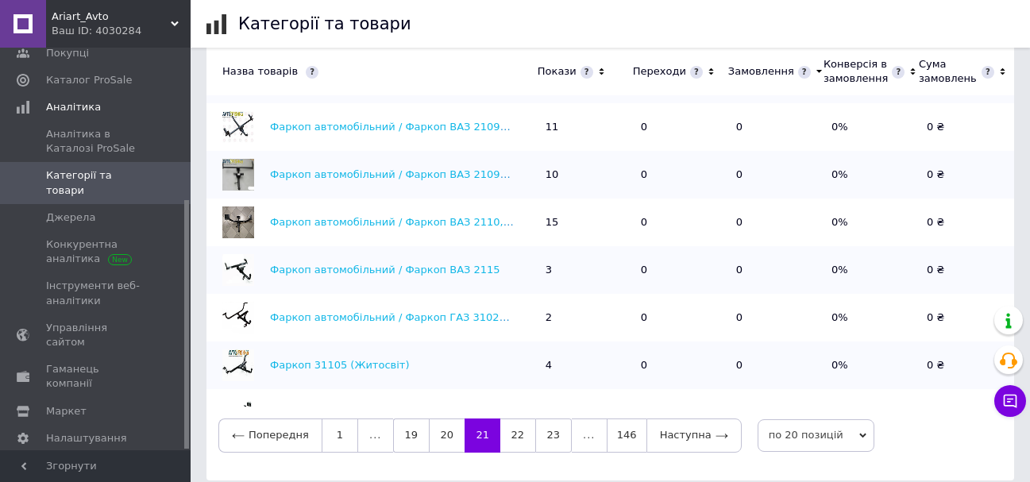
scroll to position [0, 0]
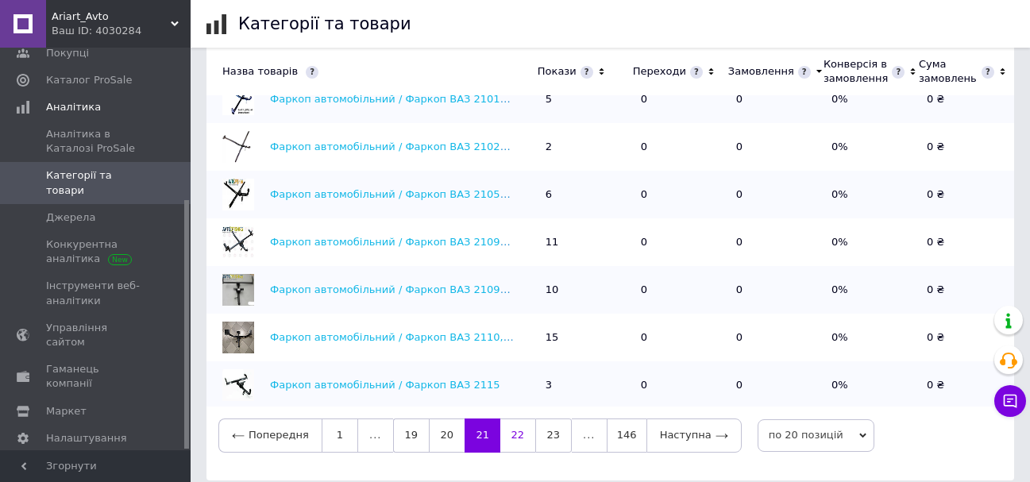
click at [519, 420] on link "22" at bounding box center [517, 434] width 35 height 33
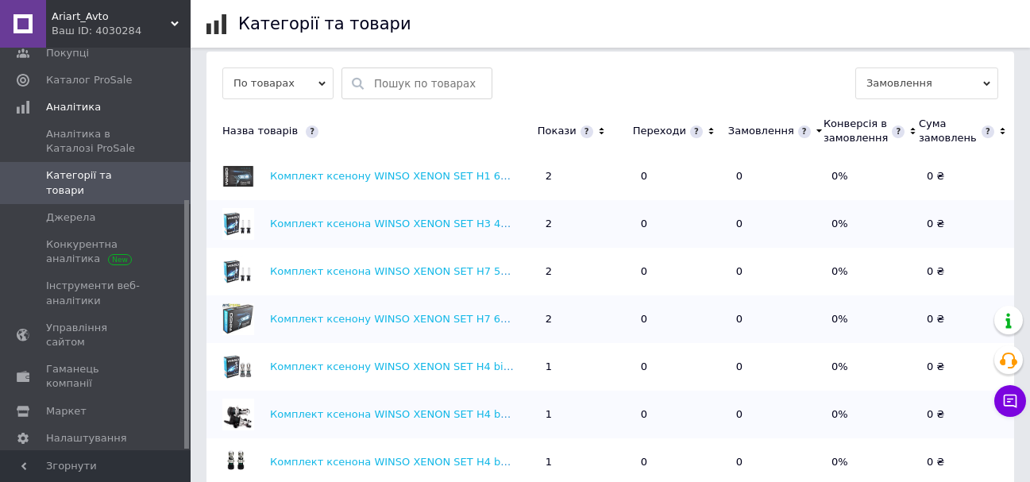
scroll to position [553, 0]
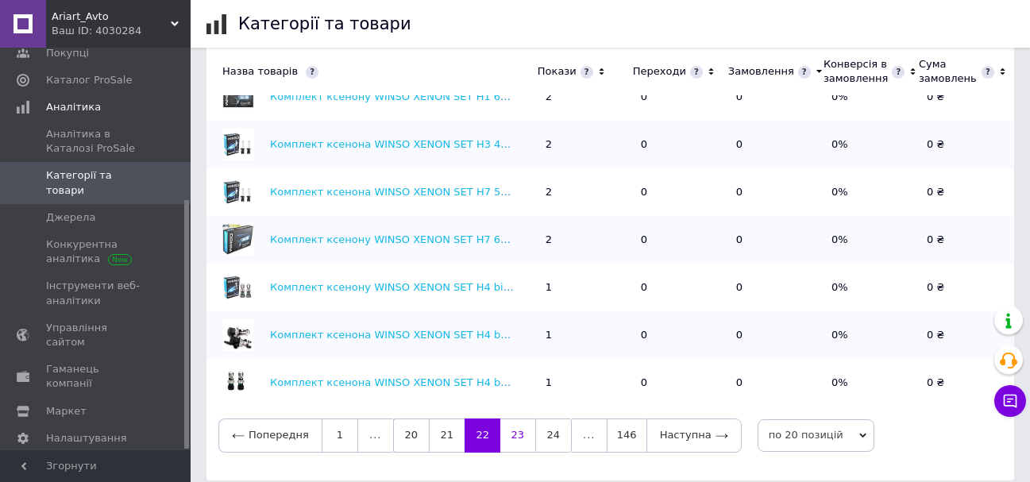
click at [516, 418] on link "23" at bounding box center [517, 434] width 35 height 33
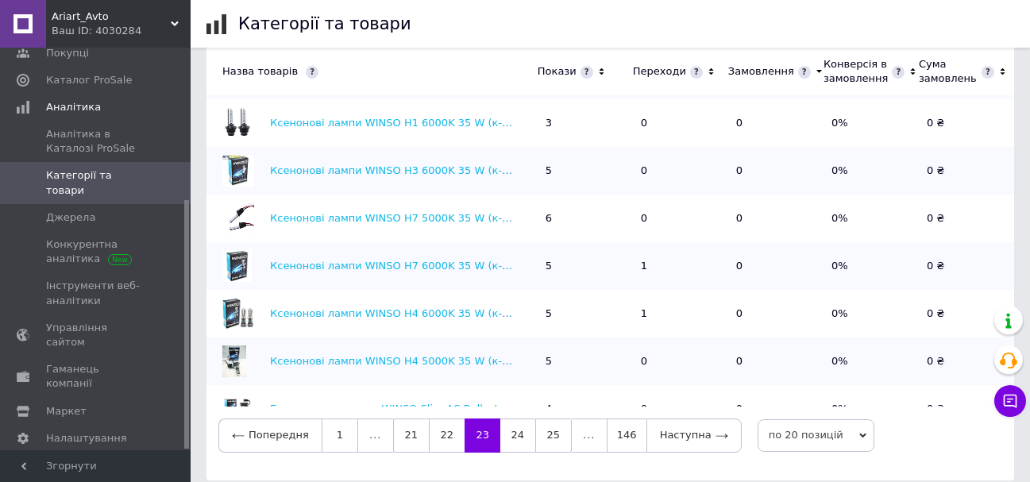
scroll to position [0, 0]
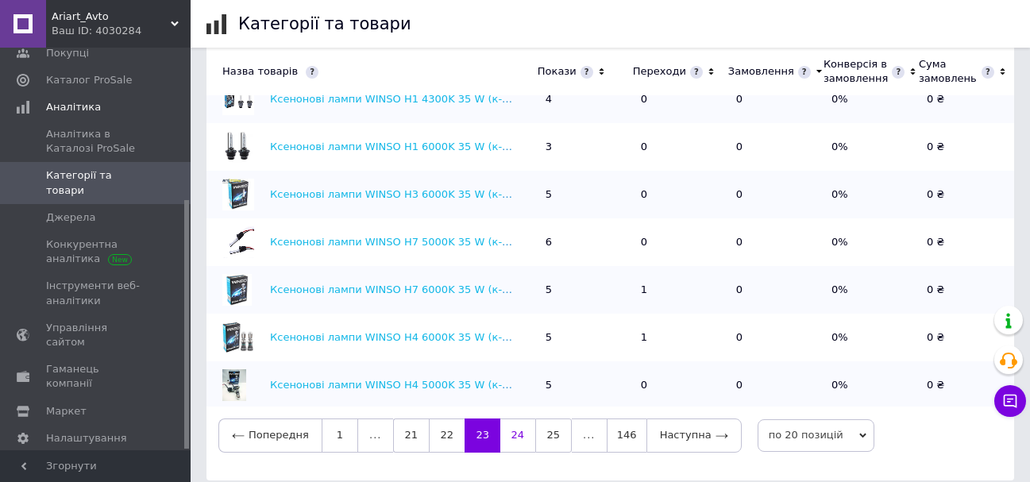
click at [507, 423] on link "24" at bounding box center [517, 434] width 35 height 33
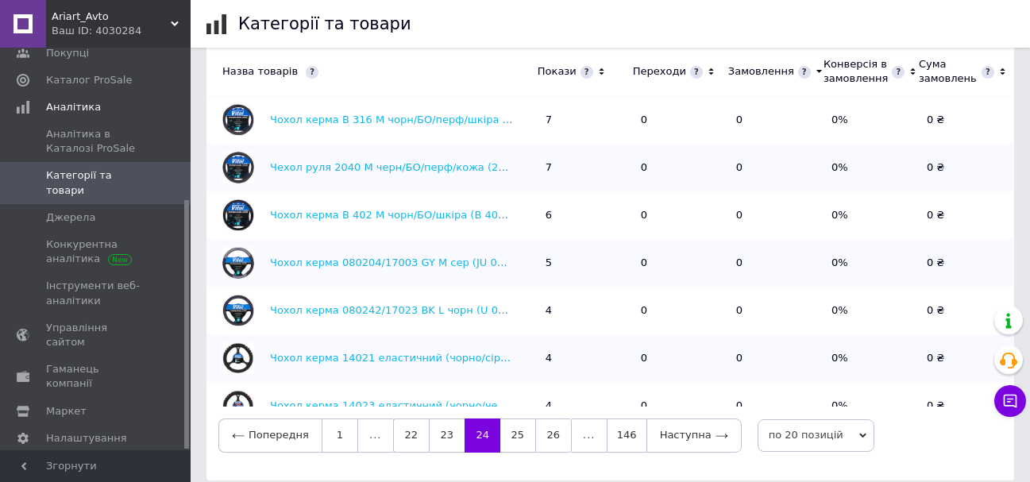
scroll to position [622, 0]
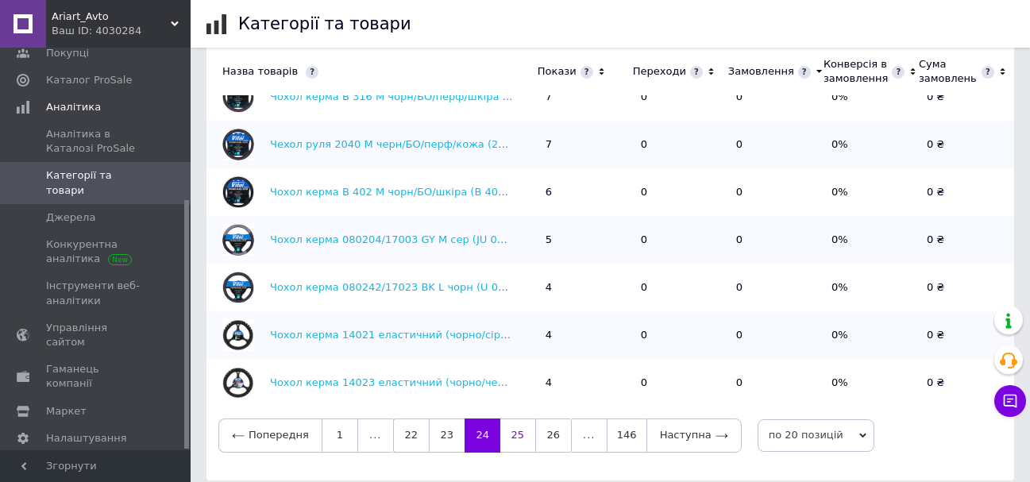
click at [500, 422] on link "25" at bounding box center [517, 434] width 35 height 33
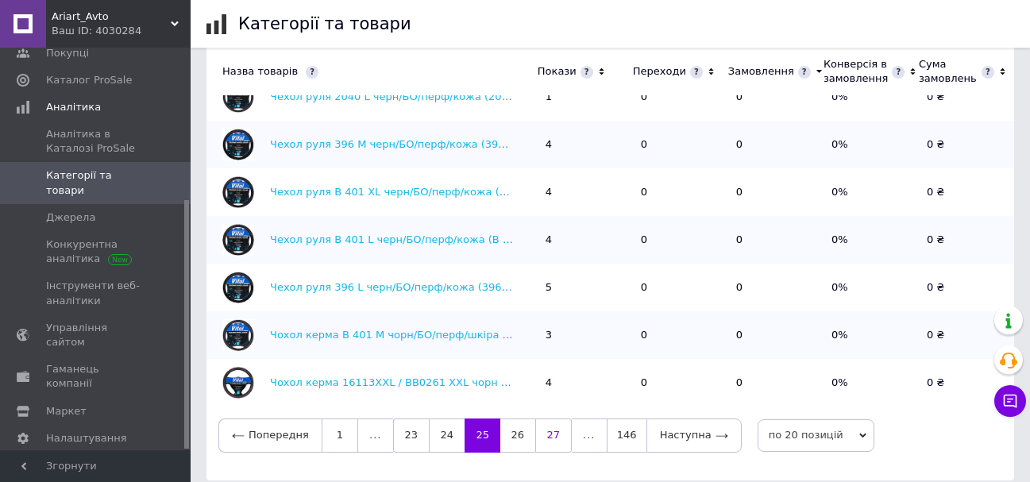
click at [537, 418] on link "27" at bounding box center [553, 434] width 37 height 33
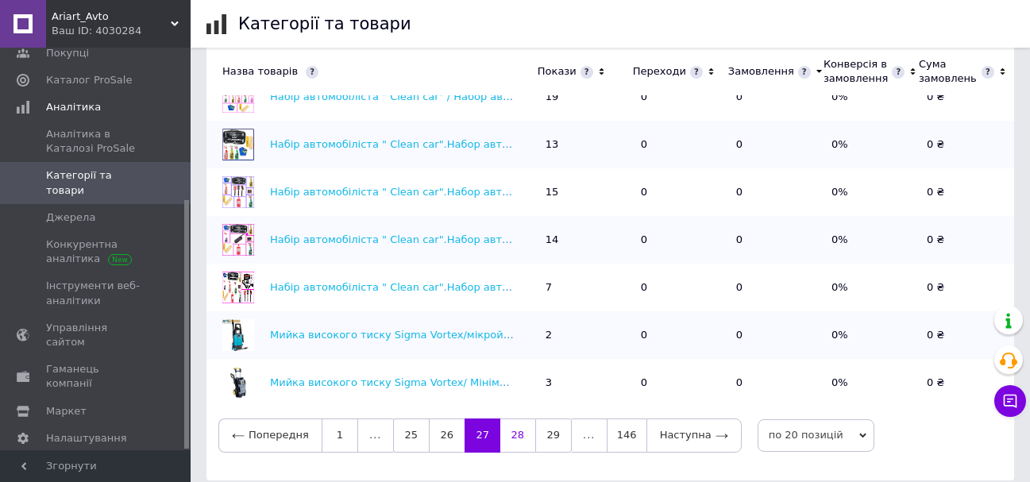
click at [518, 418] on link "28" at bounding box center [517, 434] width 35 height 33
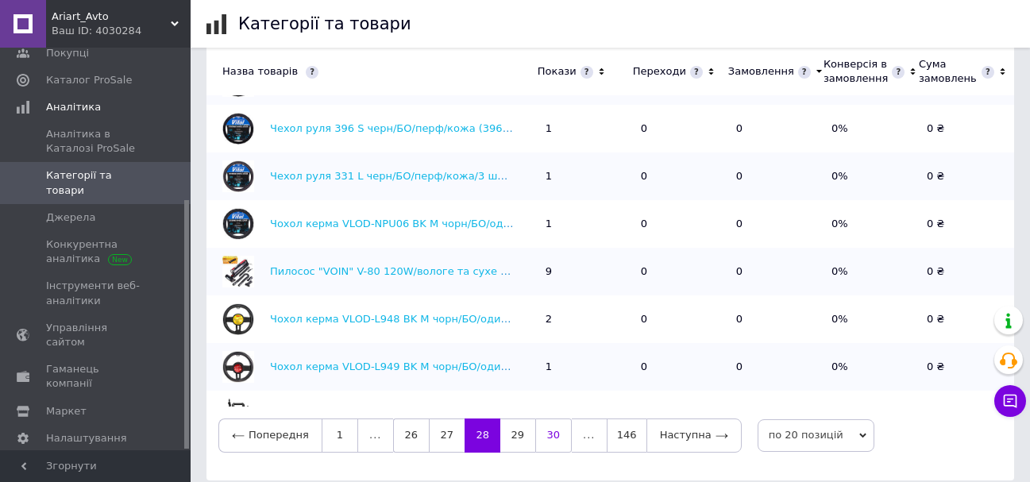
scroll to position [0, 0]
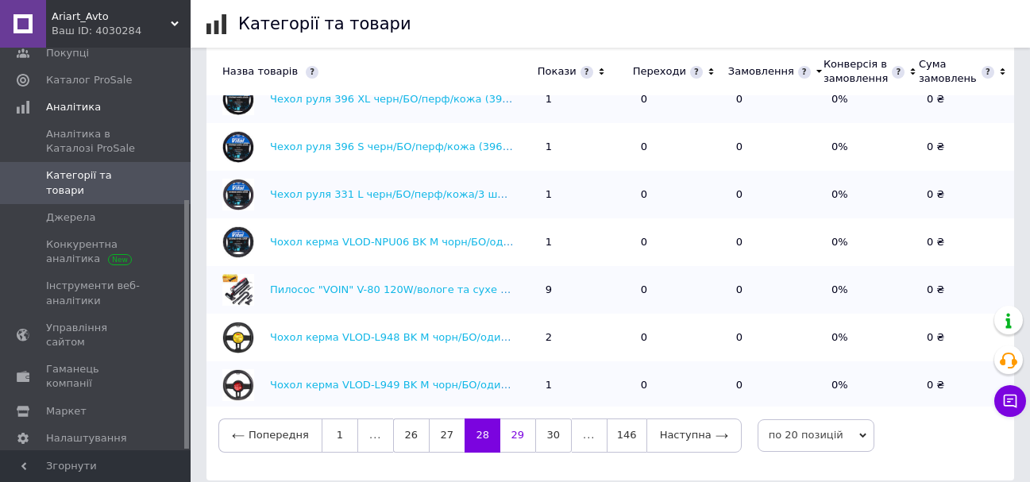
click at [508, 421] on link "29" at bounding box center [517, 434] width 35 height 33
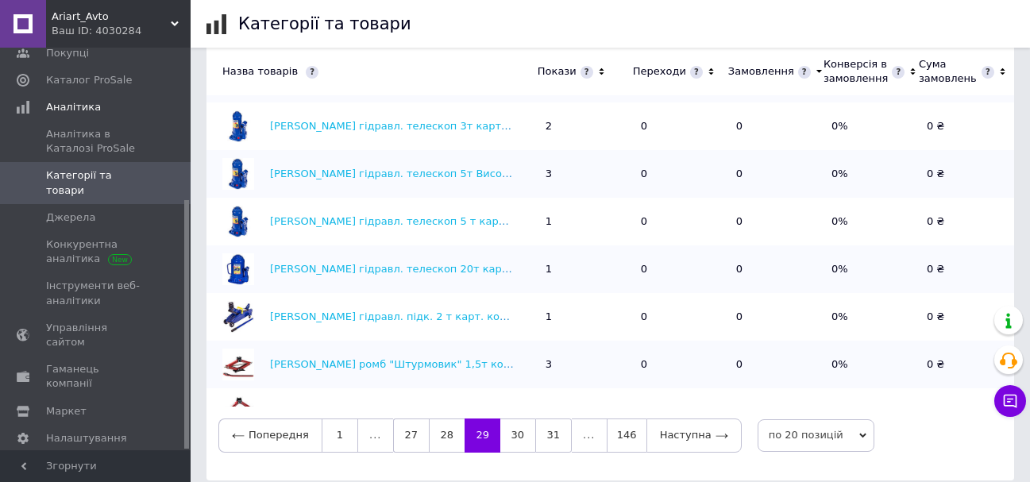
scroll to position [622, 0]
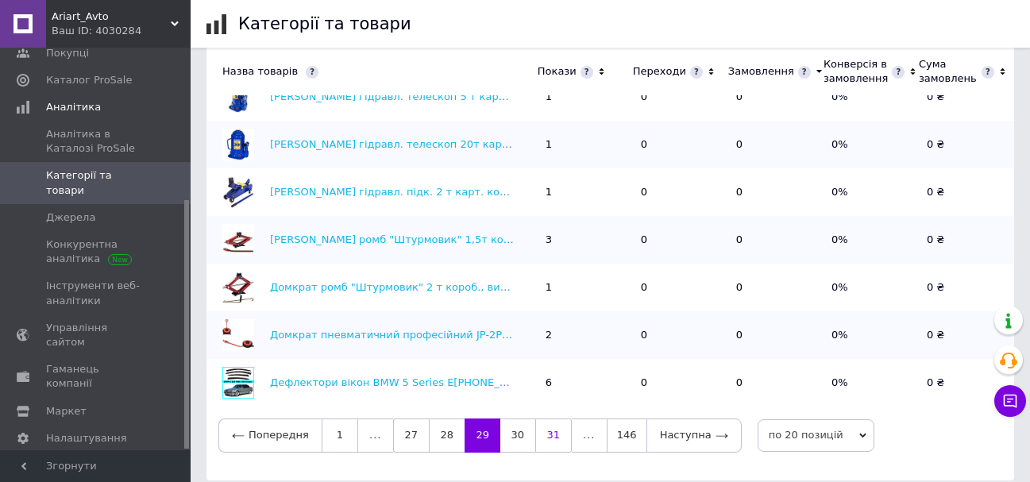
click at [500, 430] on link "30" at bounding box center [517, 434] width 35 height 33
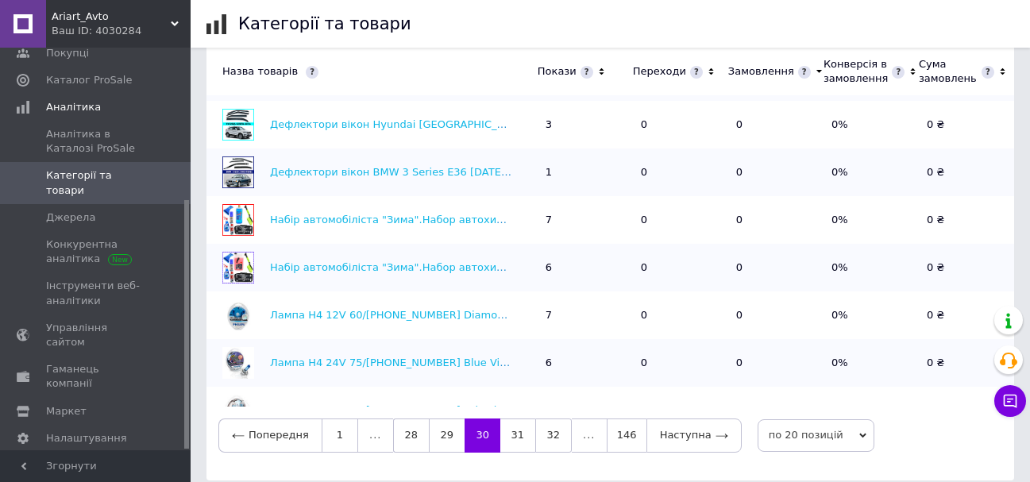
scroll to position [318, 0]
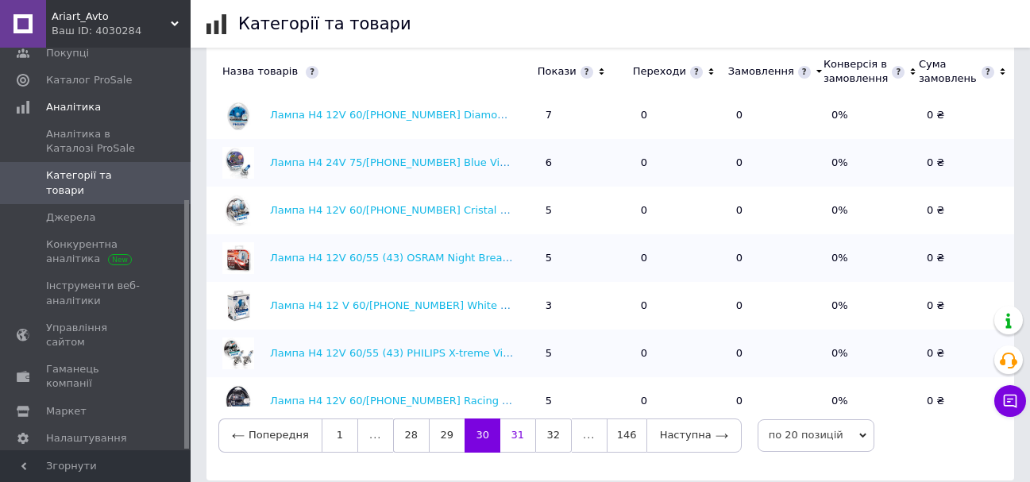
click at [512, 426] on link "31" at bounding box center [517, 434] width 35 height 33
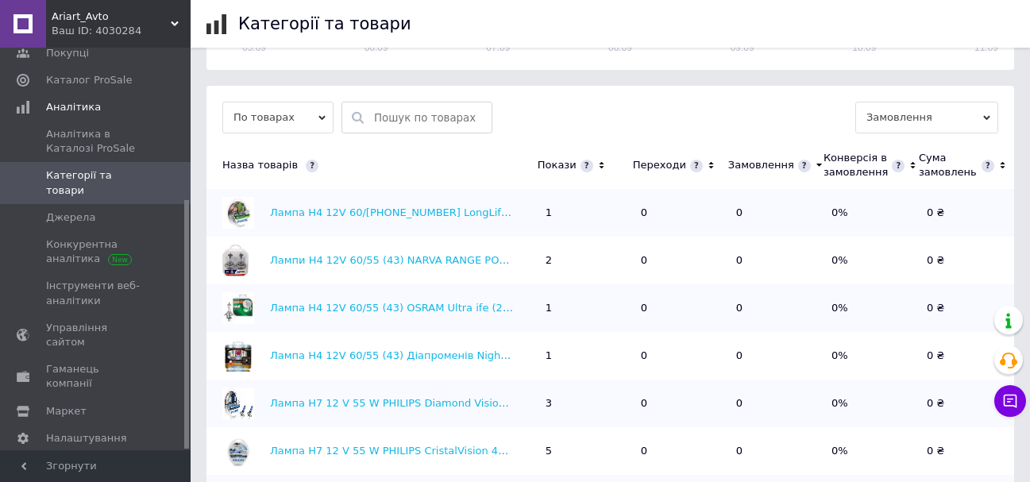
scroll to position [553, 0]
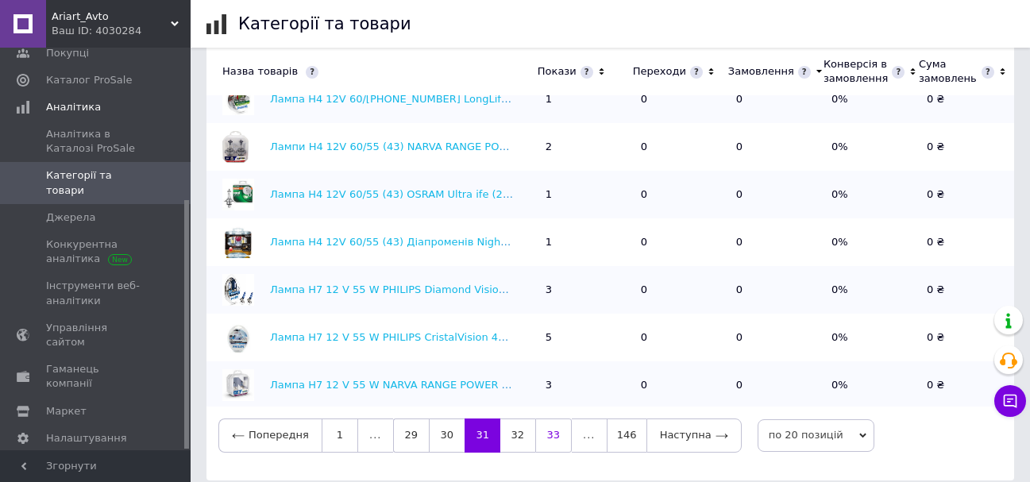
click at [517, 418] on link "32" at bounding box center [517, 434] width 35 height 33
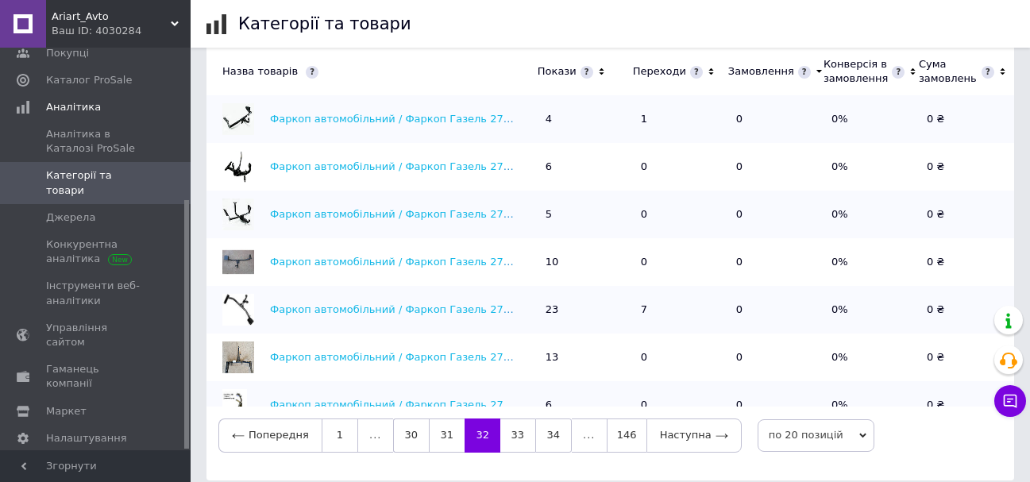
scroll to position [622, 0]
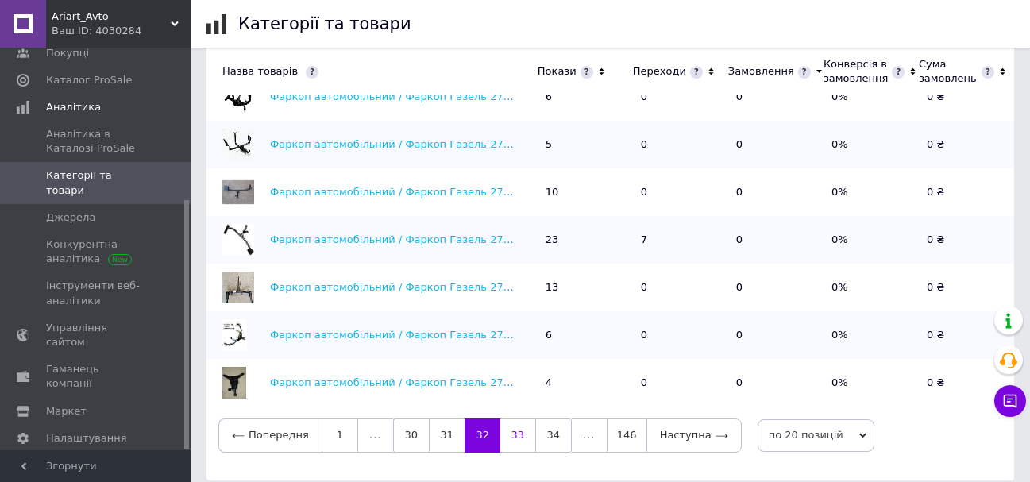
click at [508, 418] on link "33" at bounding box center [517, 434] width 35 height 33
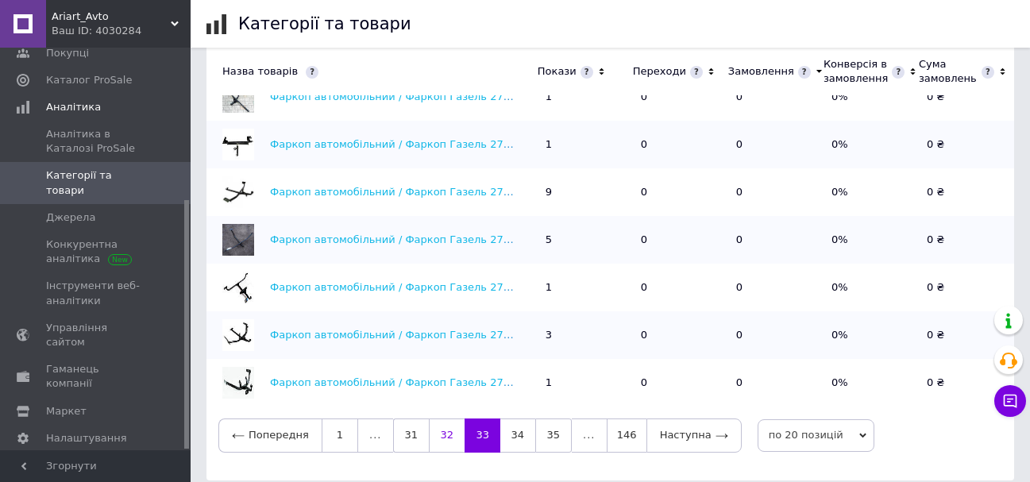
click at [454, 418] on link "32" at bounding box center [447, 434] width 36 height 33
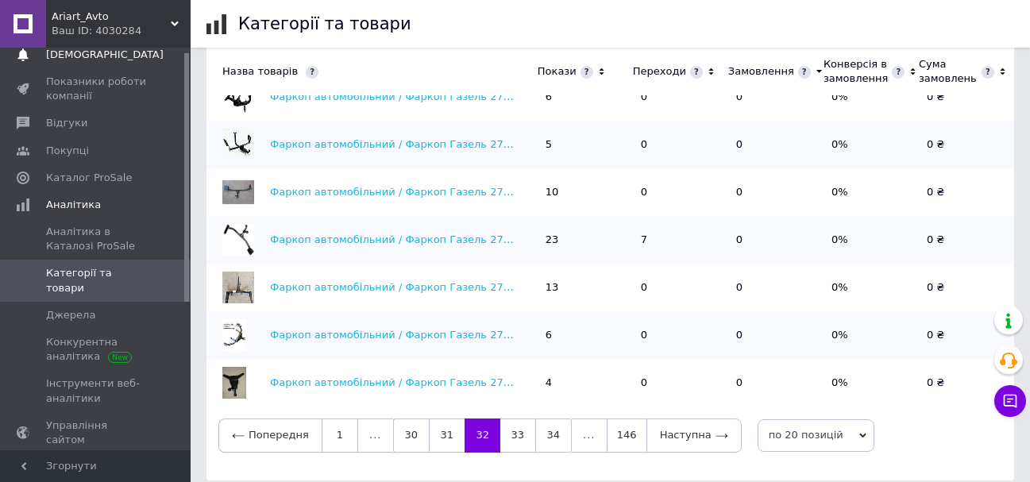
scroll to position [6, 0]
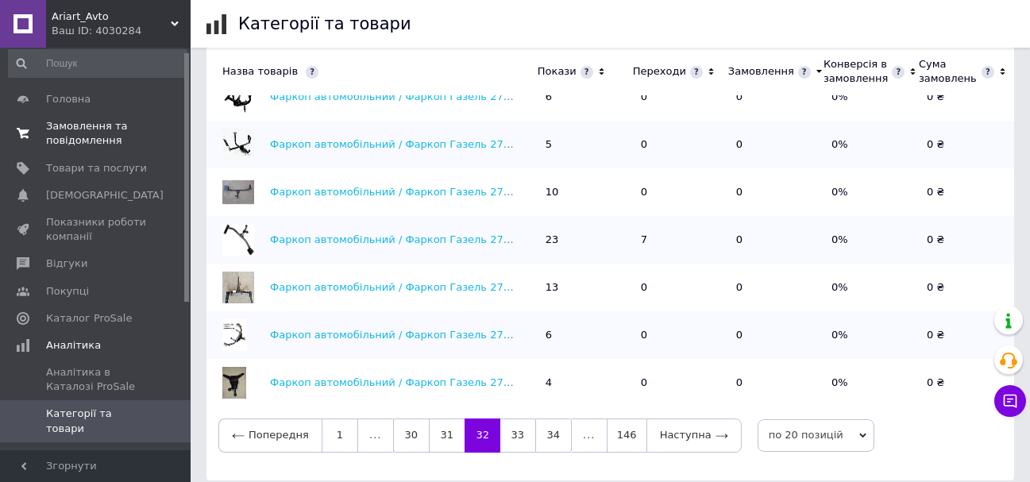
click at [118, 128] on span "Замовлення та повідомлення" at bounding box center [96, 133] width 101 height 29
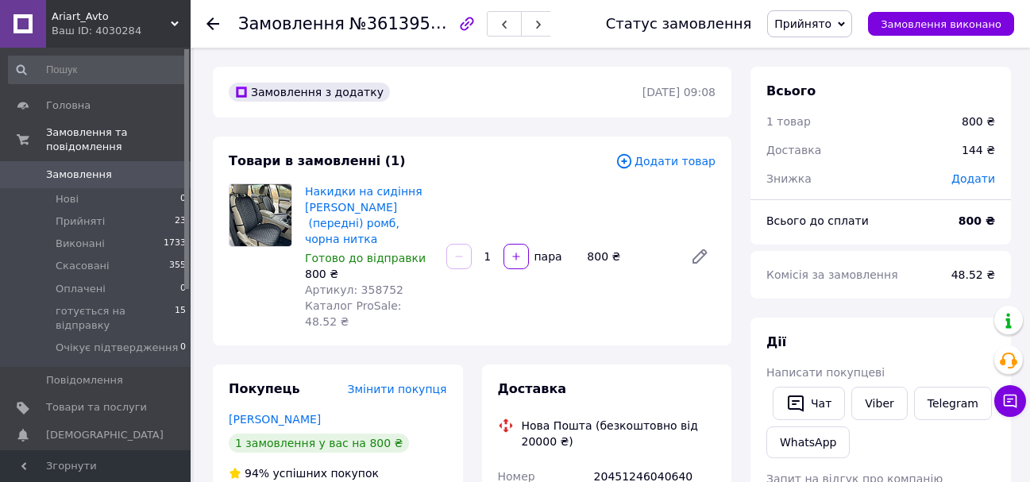
drag, startPoint x: 129, startPoint y: 275, endPoint x: 504, endPoint y: 322, distance: 377.6
click at [827, 20] on span "Прийнято" at bounding box center [802, 23] width 57 height 13
click at [752, 21] on div "Статус замовлення" at bounding box center [679, 24] width 146 height 16
click at [731, 25] on div "Статус замовлення" at bounding box center [679, 24] width 146 height 16
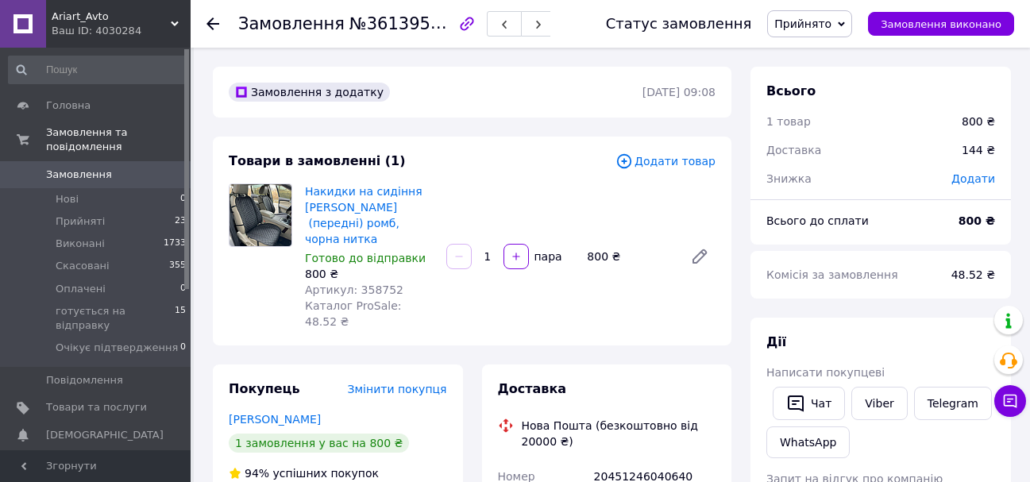
click at [819, 22] on span "Прийнято" at bounding box center [802, 23] width 57 height 13
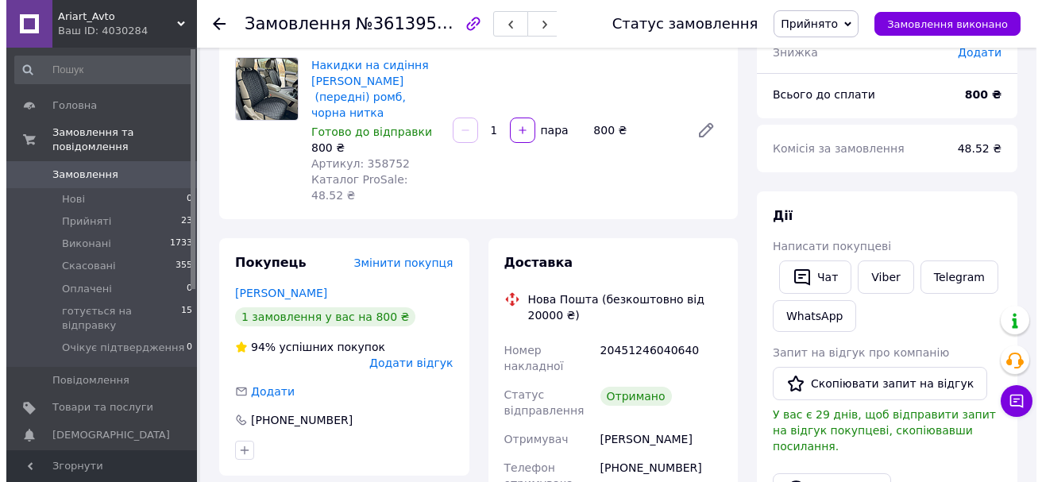
scroll to position [318, 0]
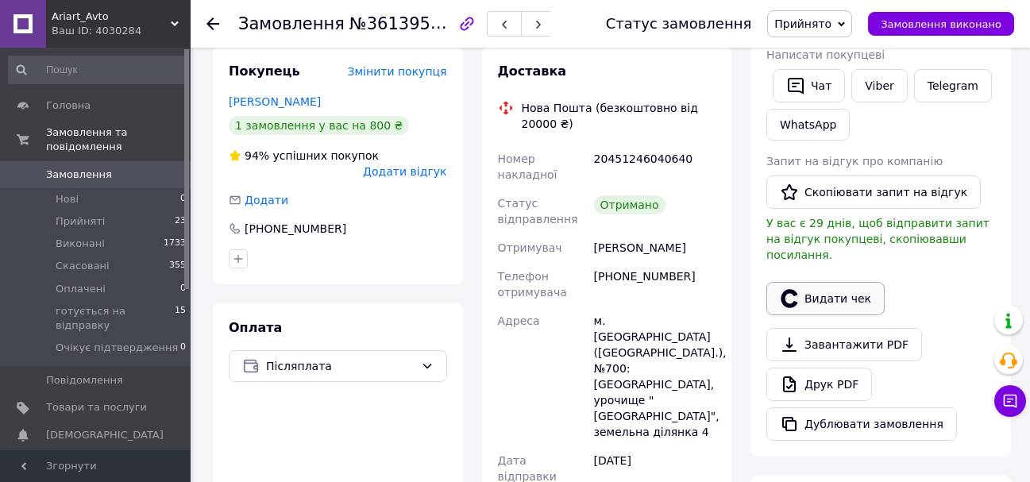
click at [826, 282] on button "Видати чек" at bounding box center [825, 298] width 118 height 33
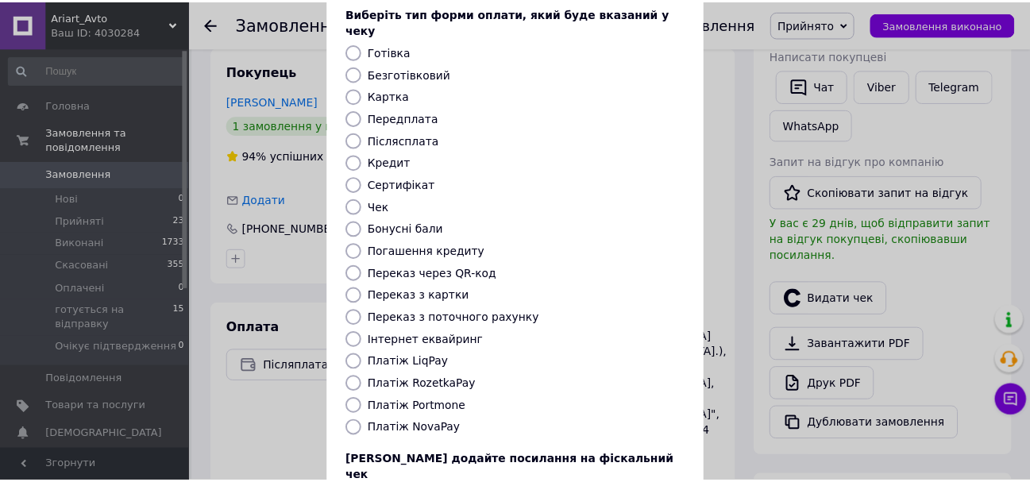
scroll to position [200, 0]
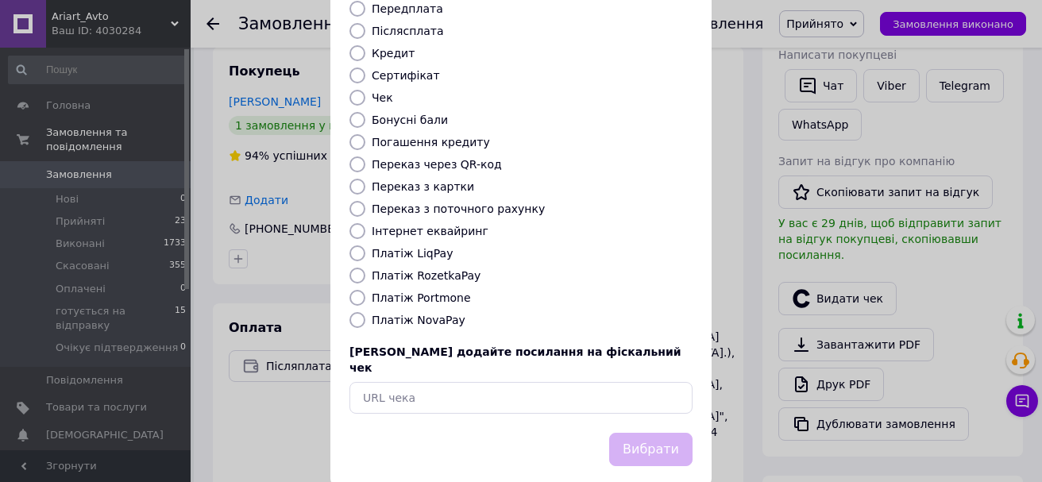
click at [391, 314] on label "Платіж NovaPay" at bounding box center [419, 320] width 94 height 13
click at [365, 312] on input "Платіж NovaPay" at bounding box center [357, 320] width 16 height 16
radio input "true"
click at [633, 433] on button "Вибрати" at bounding box center [650, 450] width 83 height 34
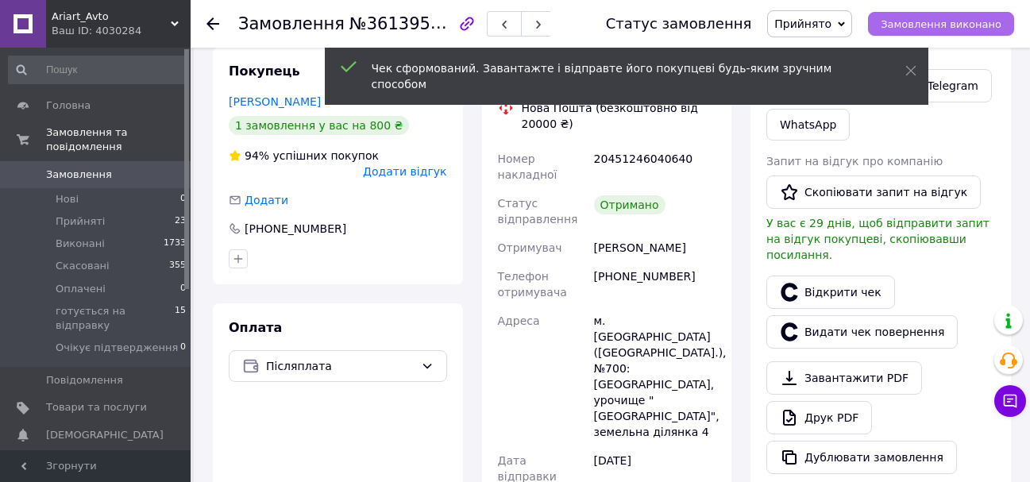
click at [984, 25] on span "Замовлення виконано" at bounding box center [940, 24] width 121 height 12
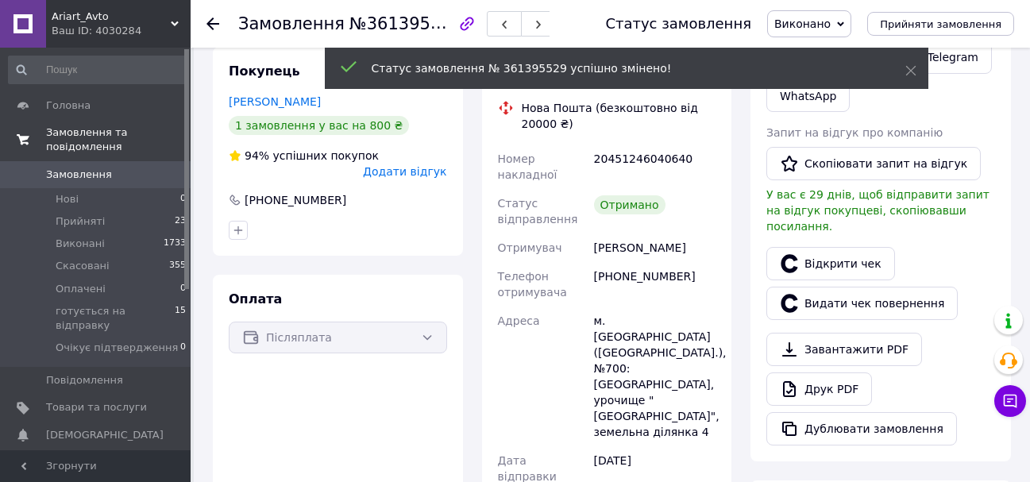
click at [22, 134] on use at bounding box center [23, 139] width 13 height 10
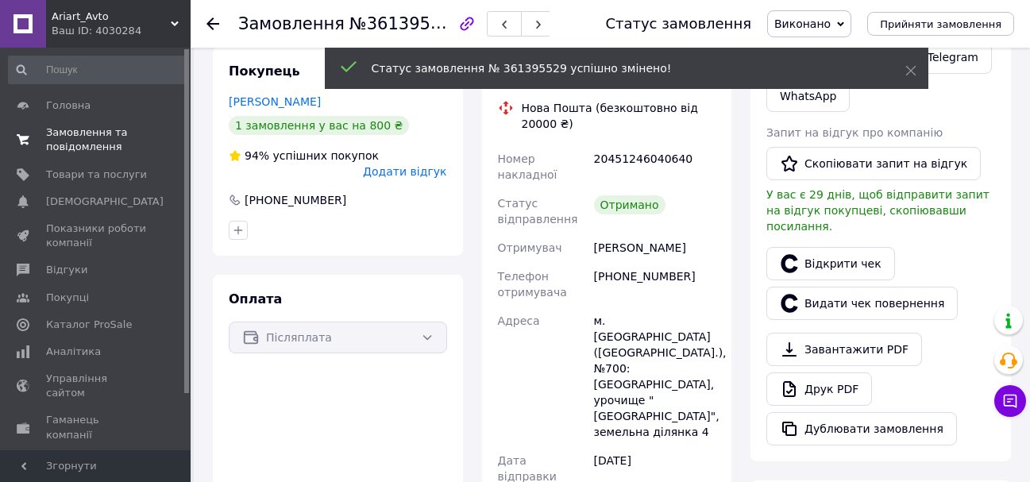
click at [25, 133] on span at bounding box center [23, 139] width 46 height 29
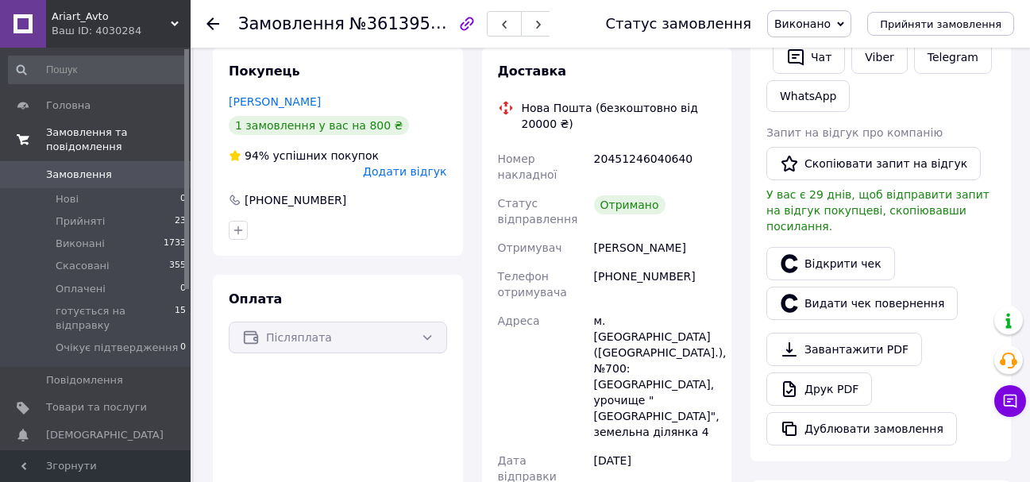
click at [25, 133] on icon at bounding box center [23, 139] width 13 height 13
click at [67, 168] on span "Замовлення" at bounding box center [79, 175] width 66 height 14
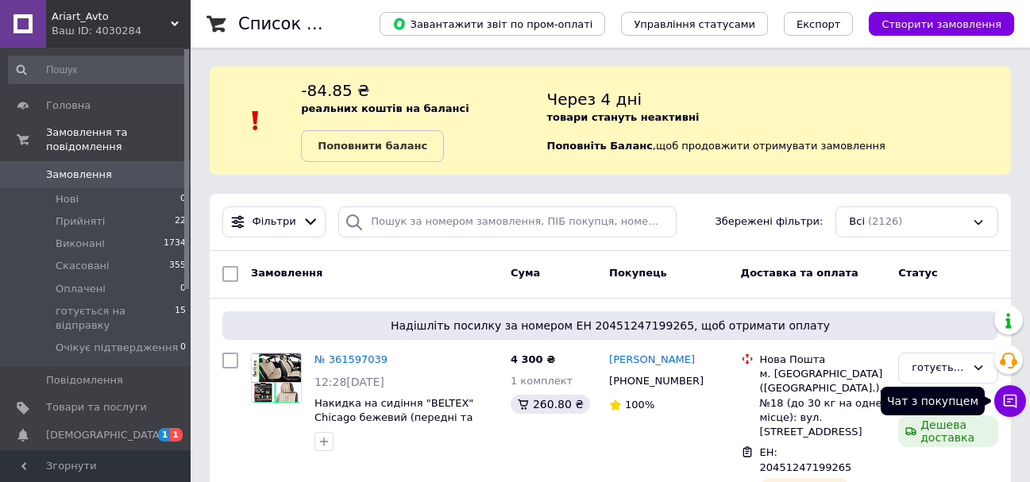
click at [1022, 406] on button "Чат з покупцем" at bounding box center [1010, 401] width 32 height 32
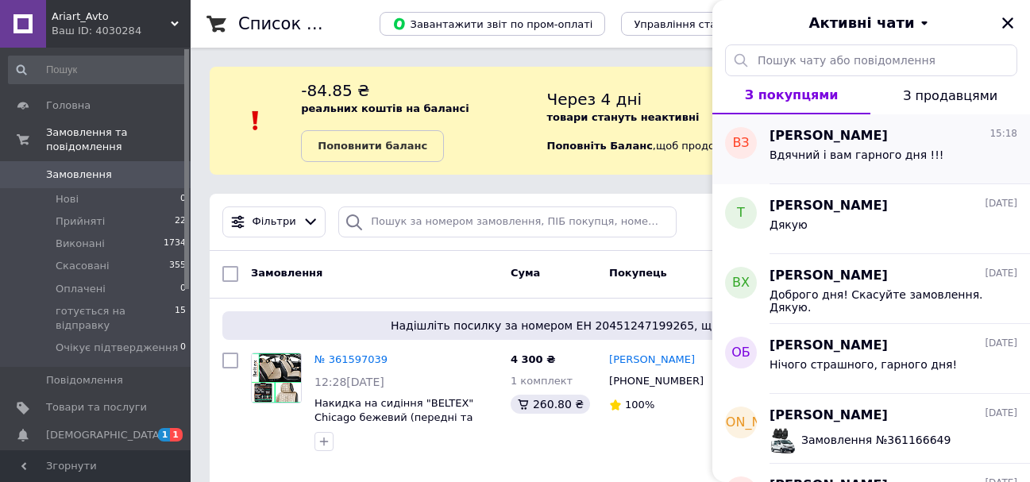
click at [882, 162] on div "Вдячний і вам гарного дня !!!" at bounding box center [856, 159] width 174 height 22
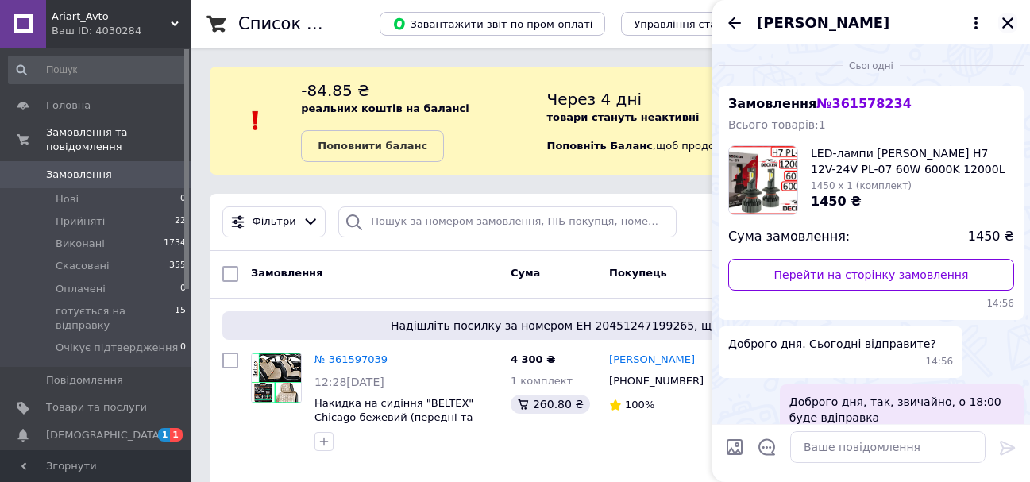
click at [1008, 22] on icon "Закрити" at bounding box center [1007, 22] width 11 height 11
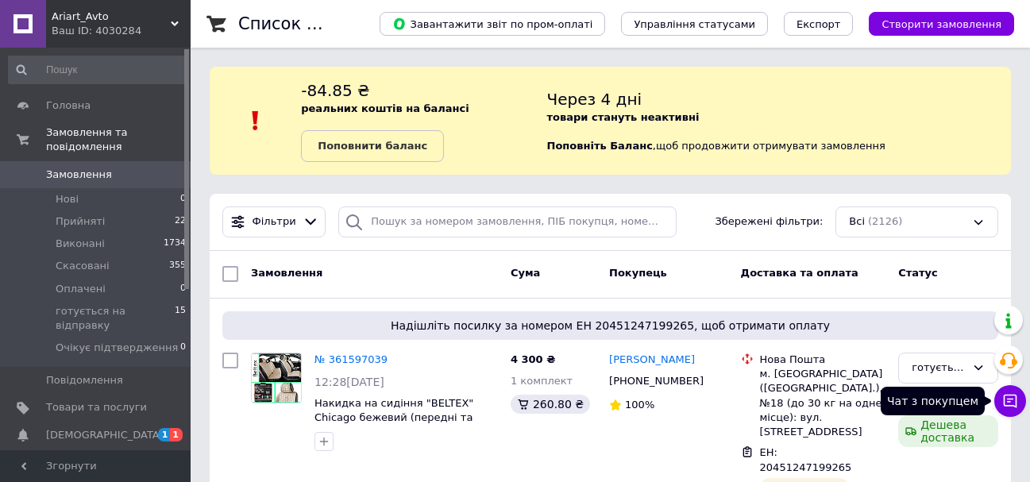
click at [1003, 398] on icon at bounding box center [1009, 401] width 13 height 13
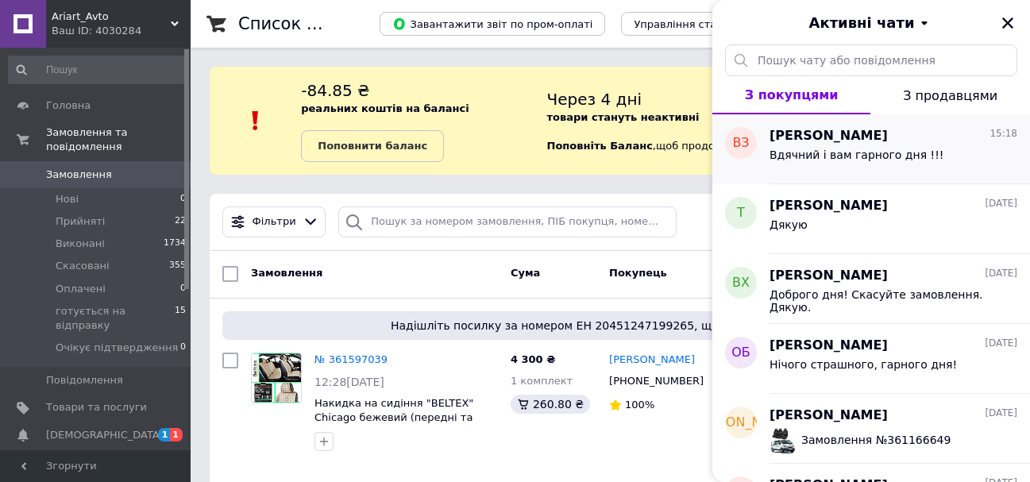
click at [916, 169] on div "Вдячний і вам гарного дня !!!" at bounding box center [856, 159] width 174 height 22
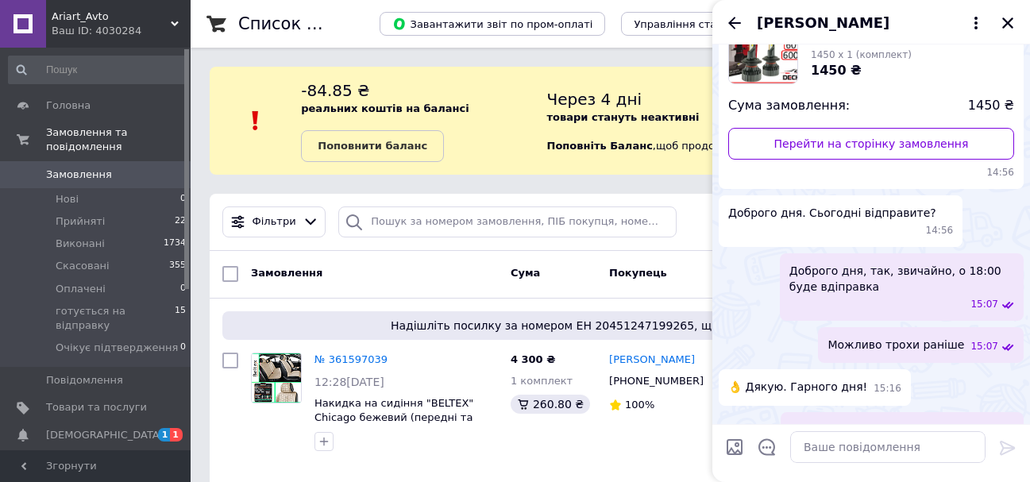
scroll to position [145, 0]
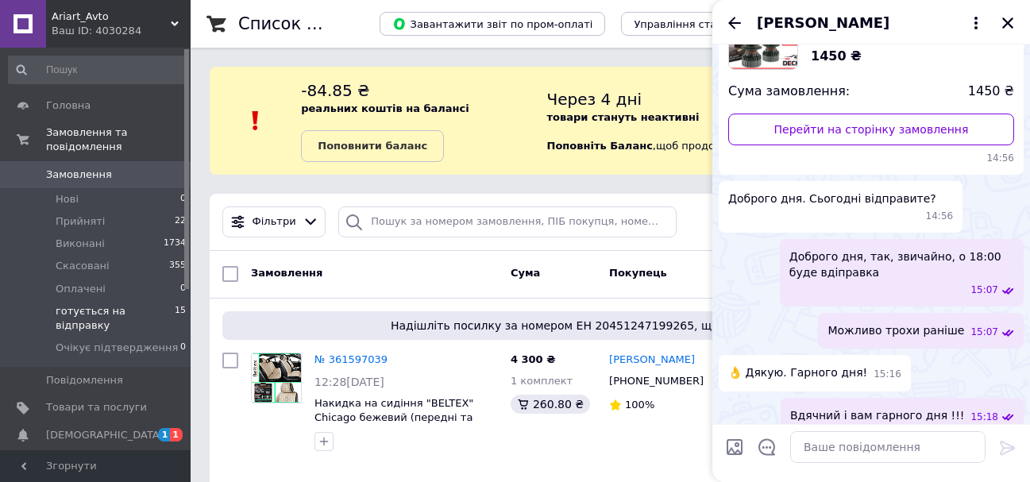
click at [156, 304] on span "готується на відправку" at bounding box center [115, 318] width 119 height 29
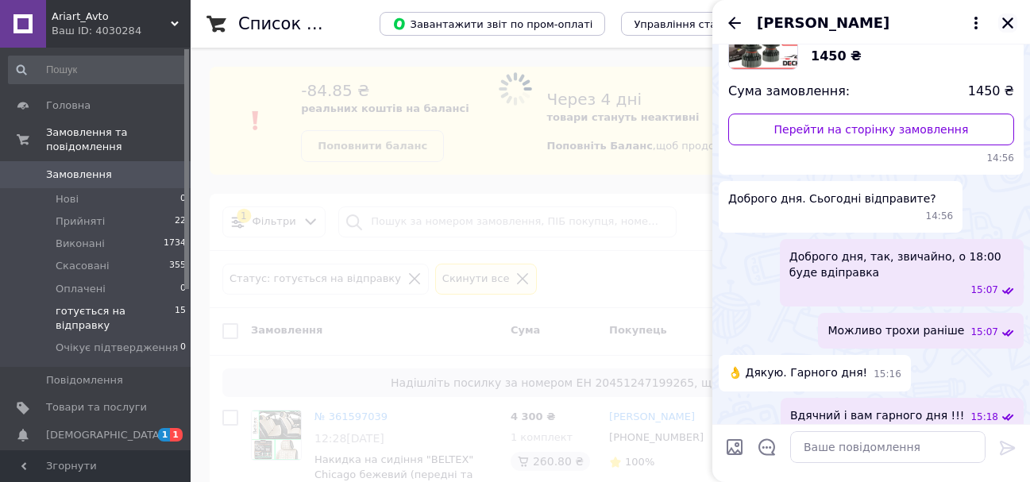
click at [1005, 20] on icon "Закрити" at bounding box center [1007, 22] width 11 height 11
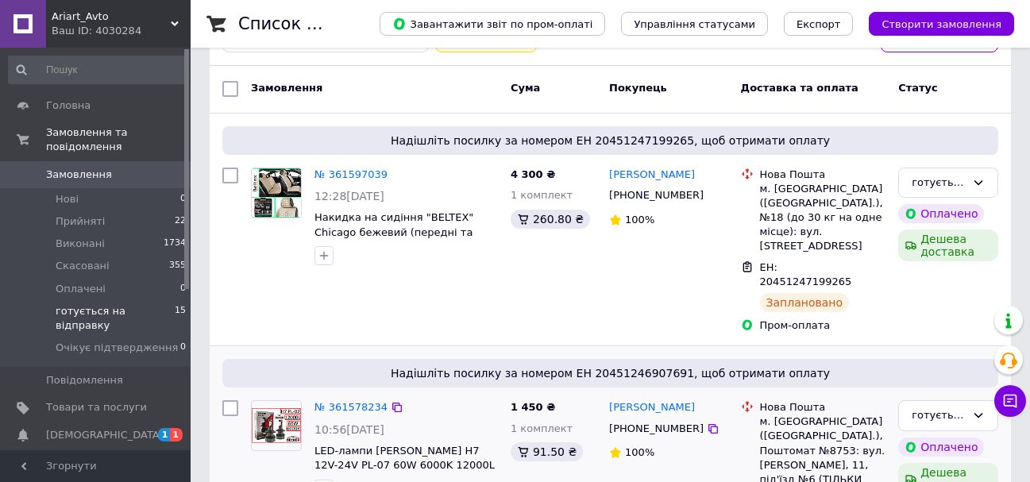
scroll to position [318, 0]
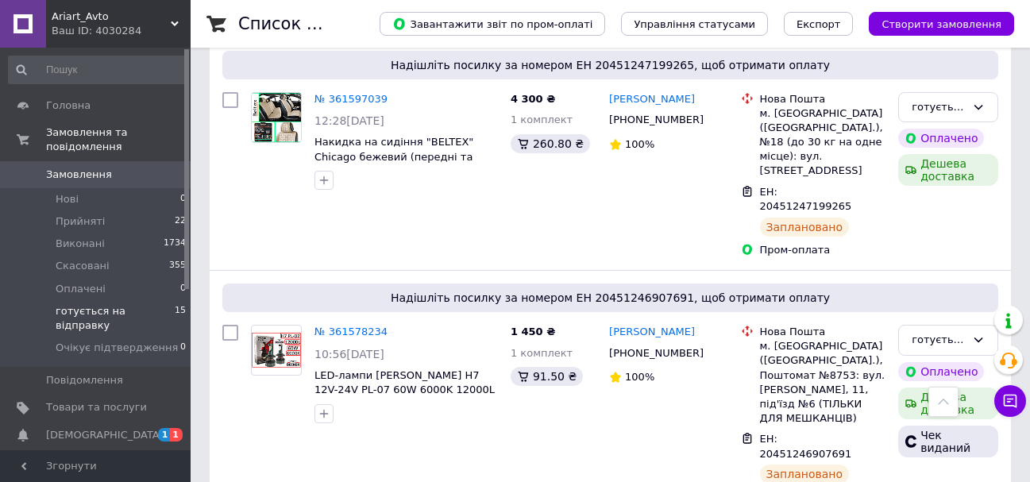
click at [138, 428] on span "[DEMOGRAPHIC_DATA]" at bounding box center [96, 435] width 101 height 14
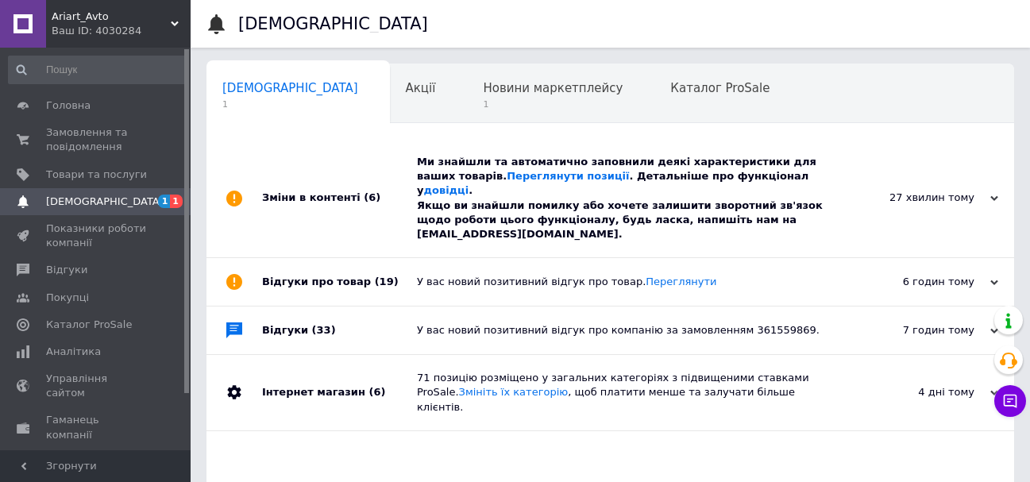
click at [556, 189] on div "Ми знайшли та автоматично заповнили деякі характеристики для ваших товарів. Пер…" at bounding box center [628, 198] width 422 height 87
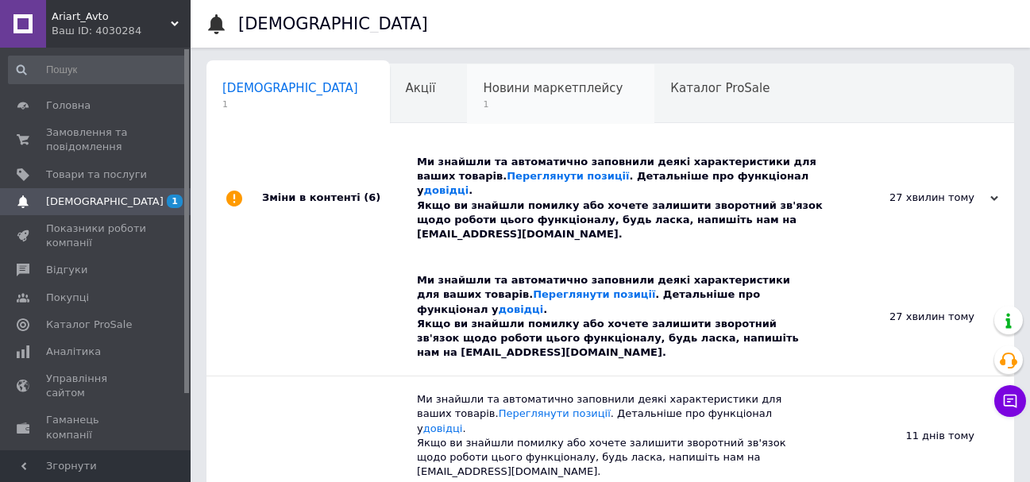
click at [483, 99] on span "1" at bounding box center [553, 104] width 140 height 12
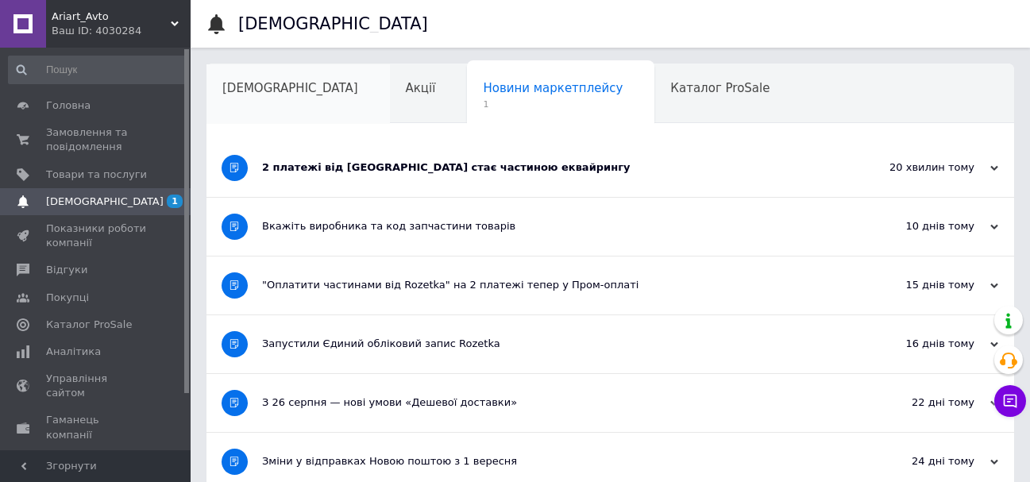
click at [260, 86] on span "[DEMOGRAPHIC_DATA]" at bounding box center [290, 88] width 136 height 14
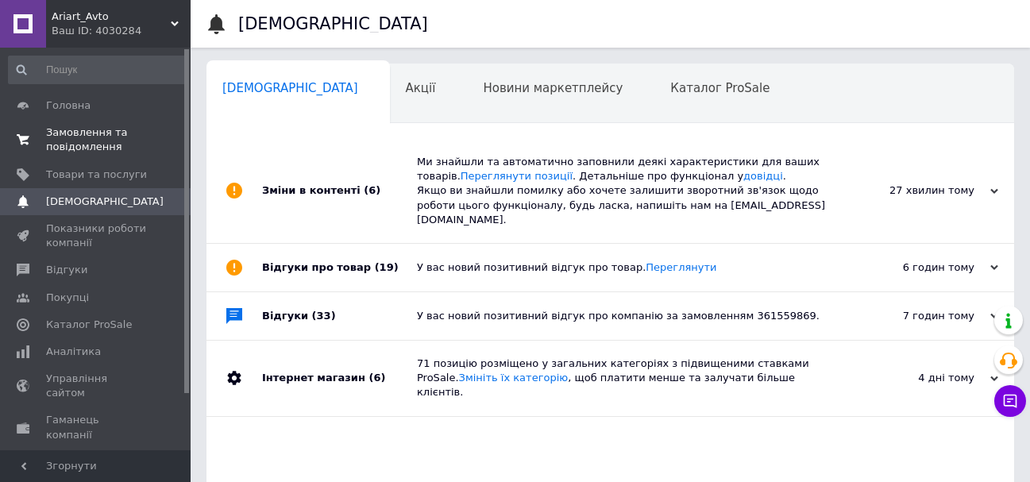
click at [130, 125] on span "Замовлення та повідомлення" at bounding box center [96, 139] width 101 height 29
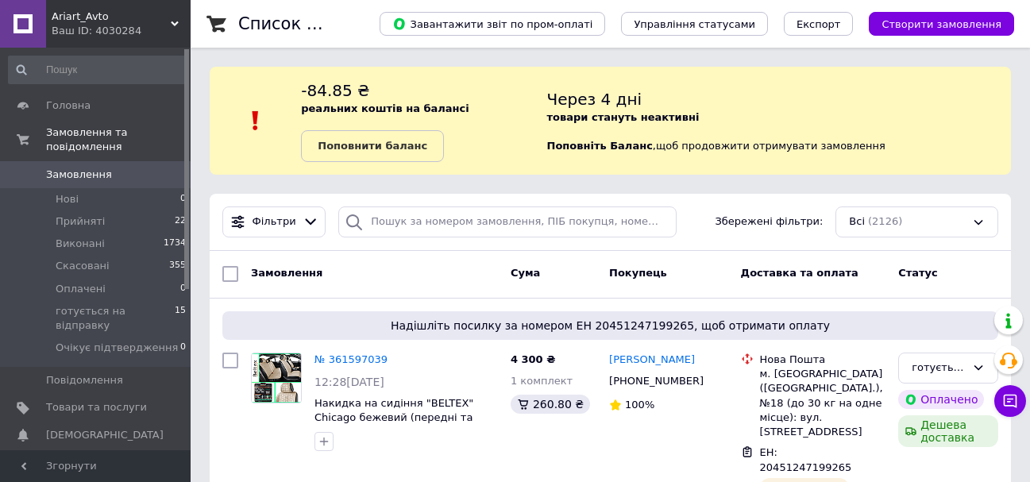
click at [385, 279] on div "Замовлення" at bounding box center [375, 274] width 260 height 29
